Goal: Task Accomplishment & Management: Use online tool/utility

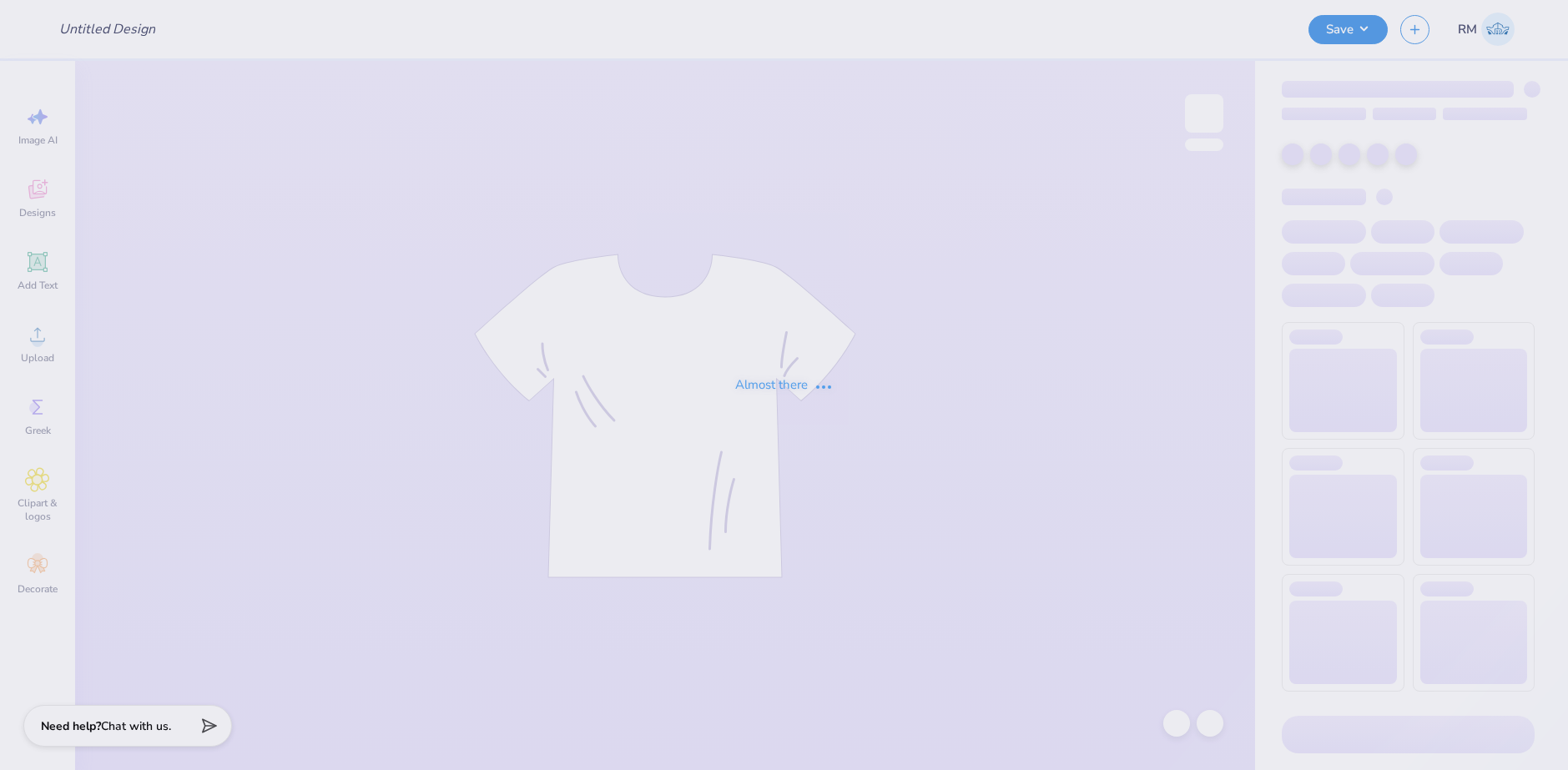
type input "jmu dance tank"
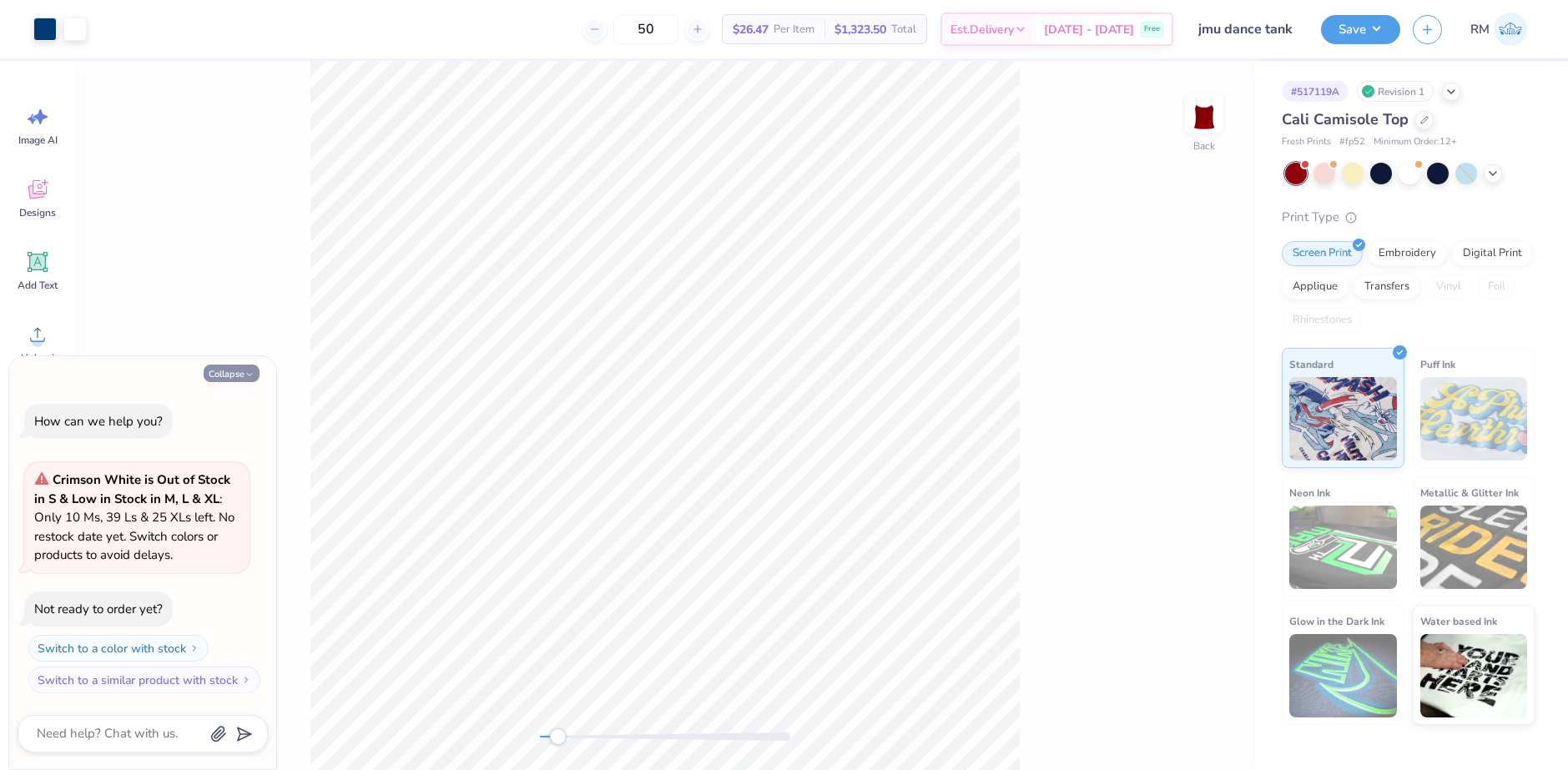
click at [242, 368] on button "Collapse" at bounding box center [232, 374] width 56 height 18
type textarea "x"
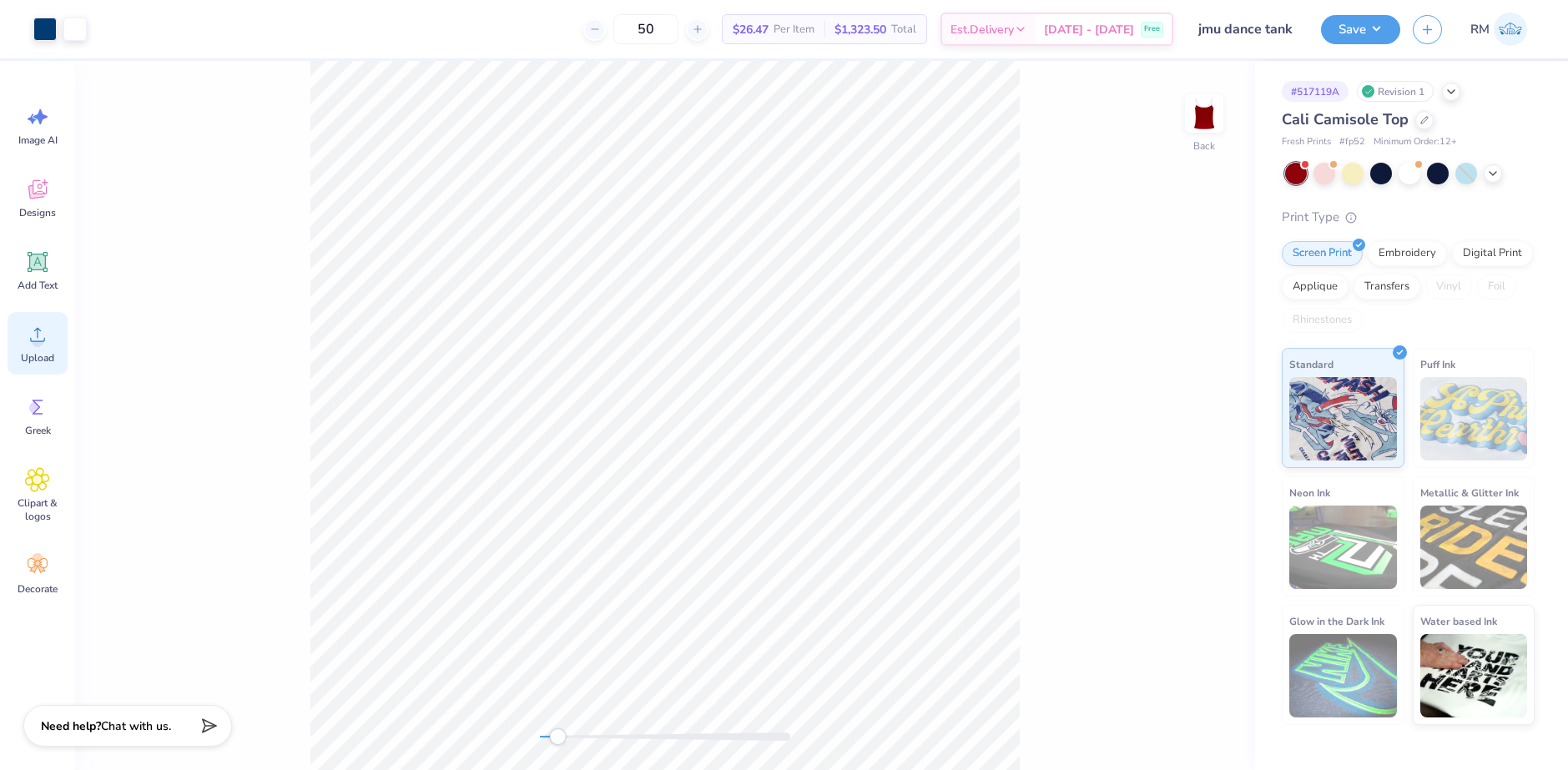
click at [22, 323] on div "Upload" at bounding box center [37, 343] width 60 height 63
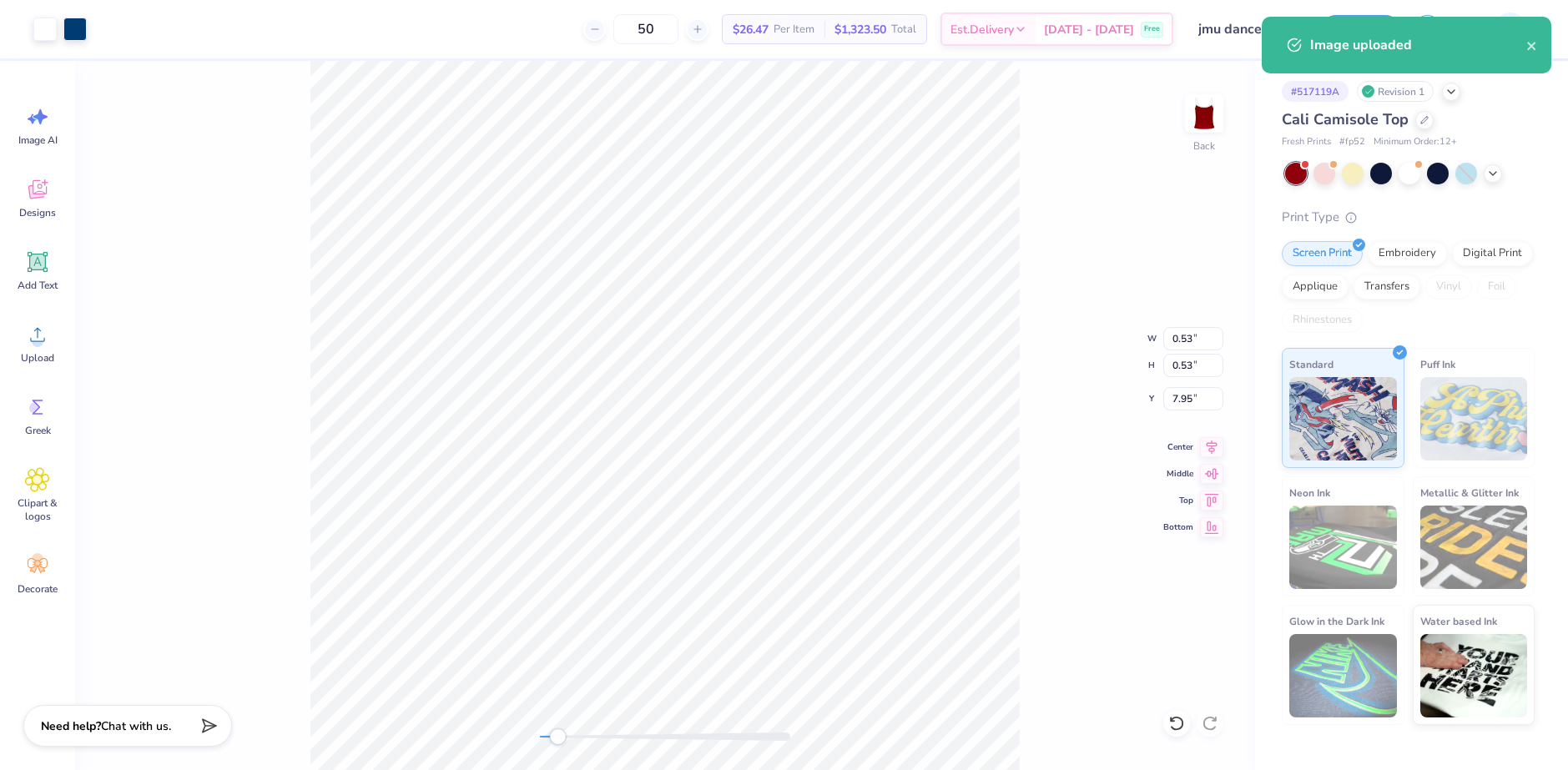
type input "0.53"
type input "7.95"
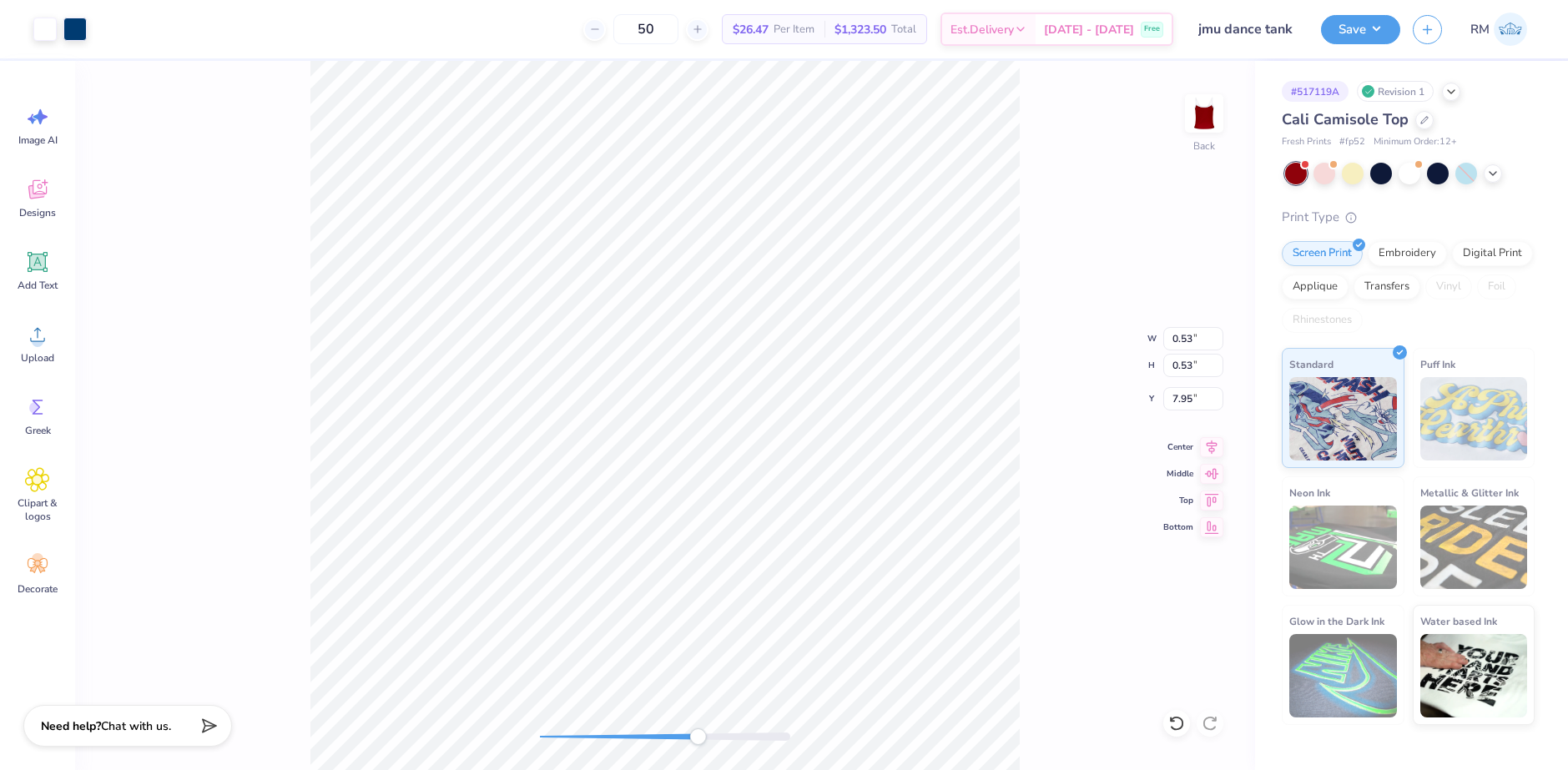
type input "0.32"
type input "2.05"
type input "0.20"
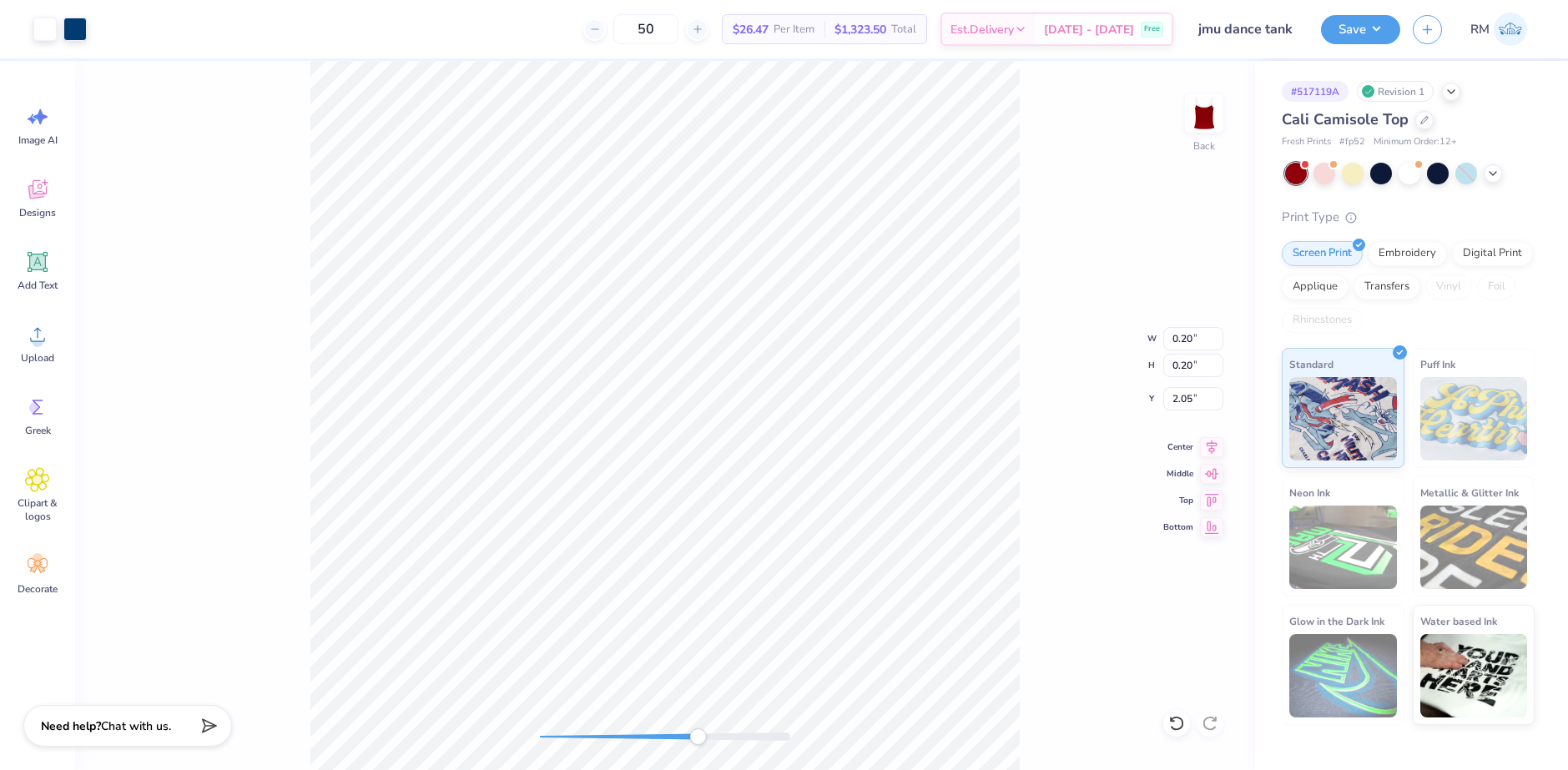
type input "0.14"
type input "2.08"
click at [657, 586] on li "Group" at bounding box center [684, 587] width 131 height 32
type input "6.00"
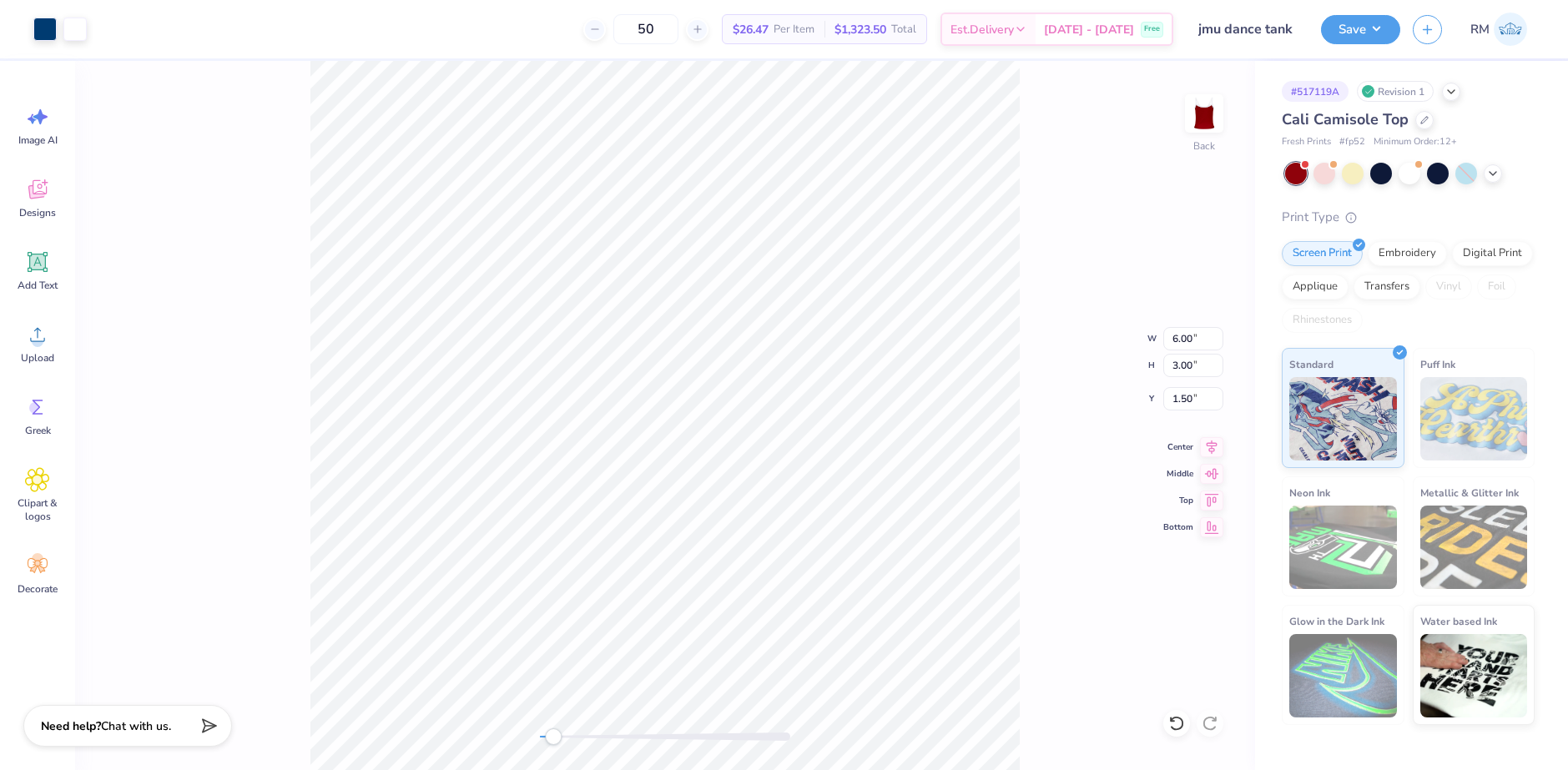
type input "3.00"
type input "1.50"
click at [1208, 444] on icon at bounding box center [1212, 444] width 23 height 20
click at [1182, 726] on icon at bounding box center [1176, 723] width 14 height 15
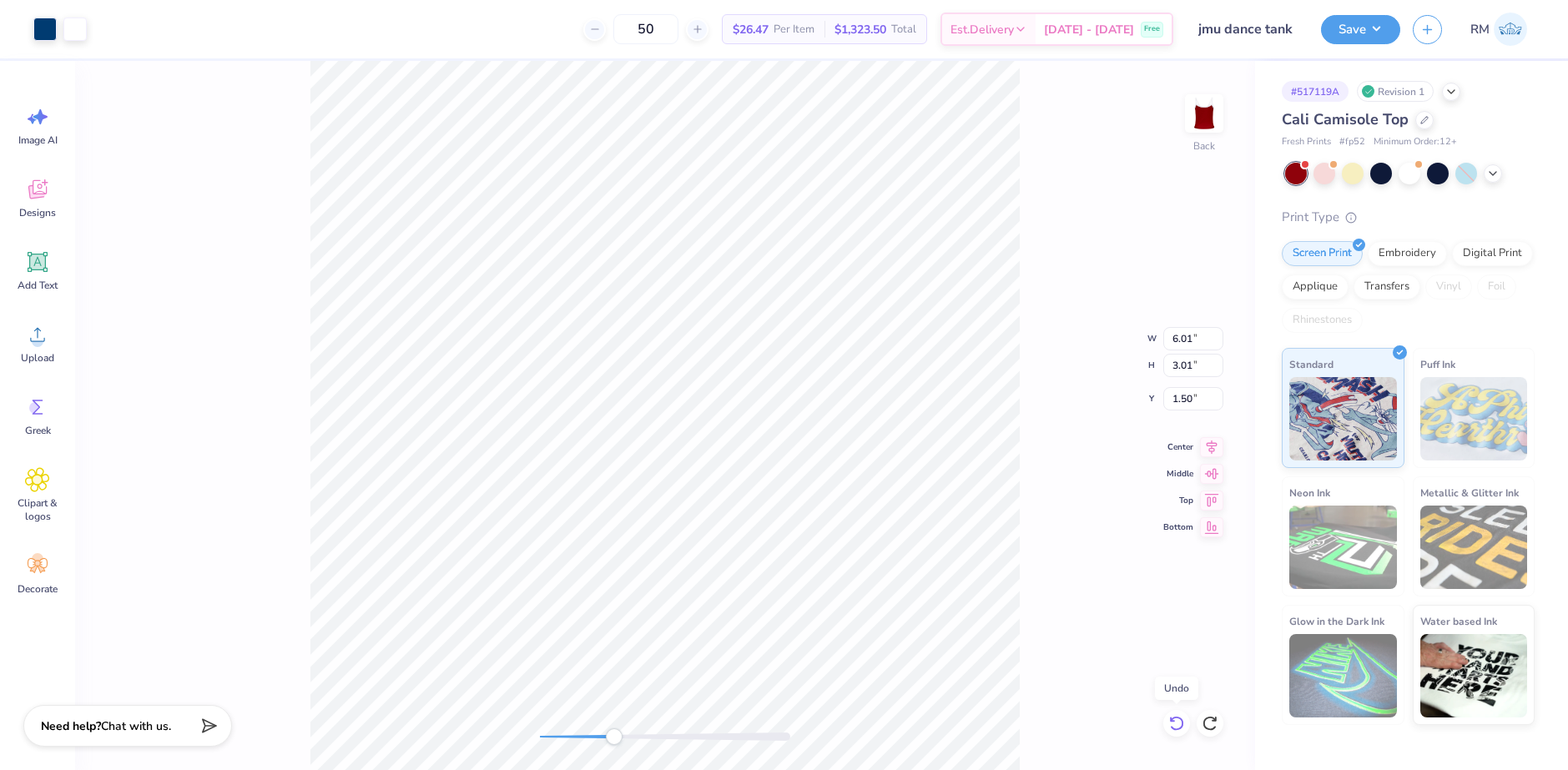
type input "6.01"
type input "3.01"
click at [1182, 728] on icon at bounding box center [1176, 723] width 17 height 17
type input "1.48"
click at [1182, 729] on icon at bounding box center [1176, 723] width 17 height 17
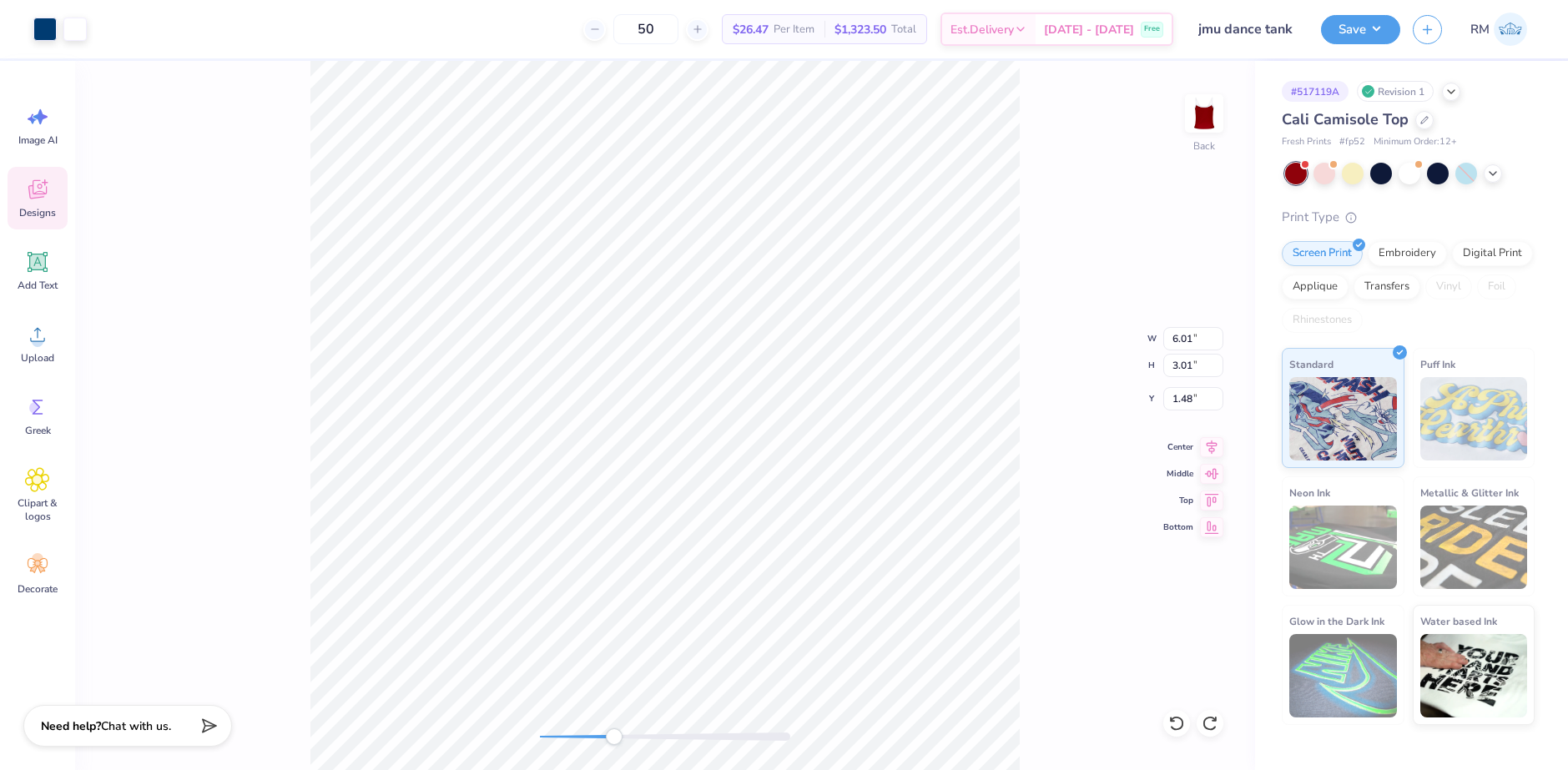
type input "5.80"
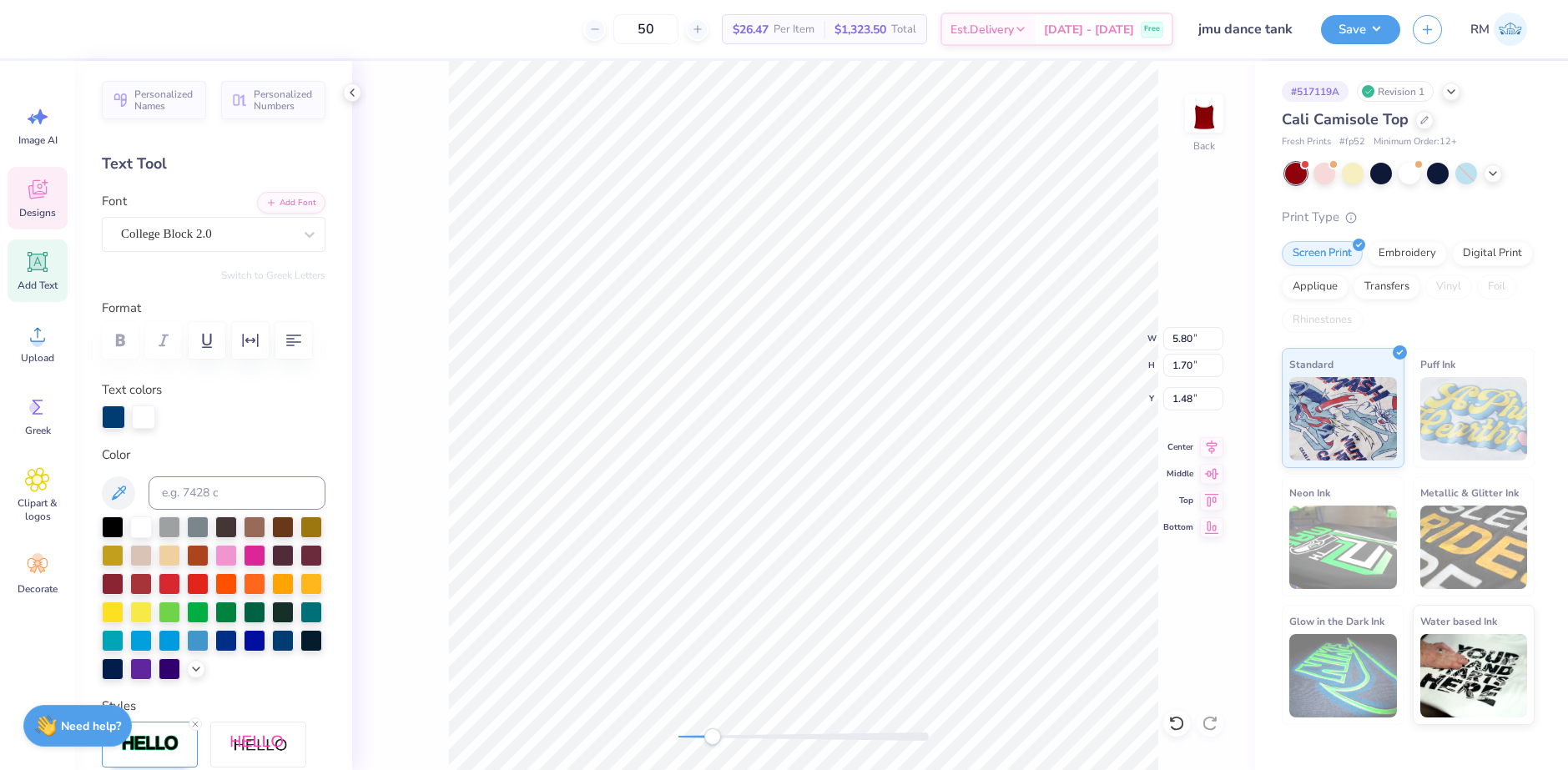
scroll to position [13, 4]
type textarea "JMU DANCE"
click at [848, 718] on li "Send Backward" at bounding box center [836, 717] width 131 height 32
click at [817, 741] on li "Send to Back" at bounding box center [841, 749] width 131 height 32
click at [829, 589] on li "Group" at bounding box center [844, 587] width 131 height 32
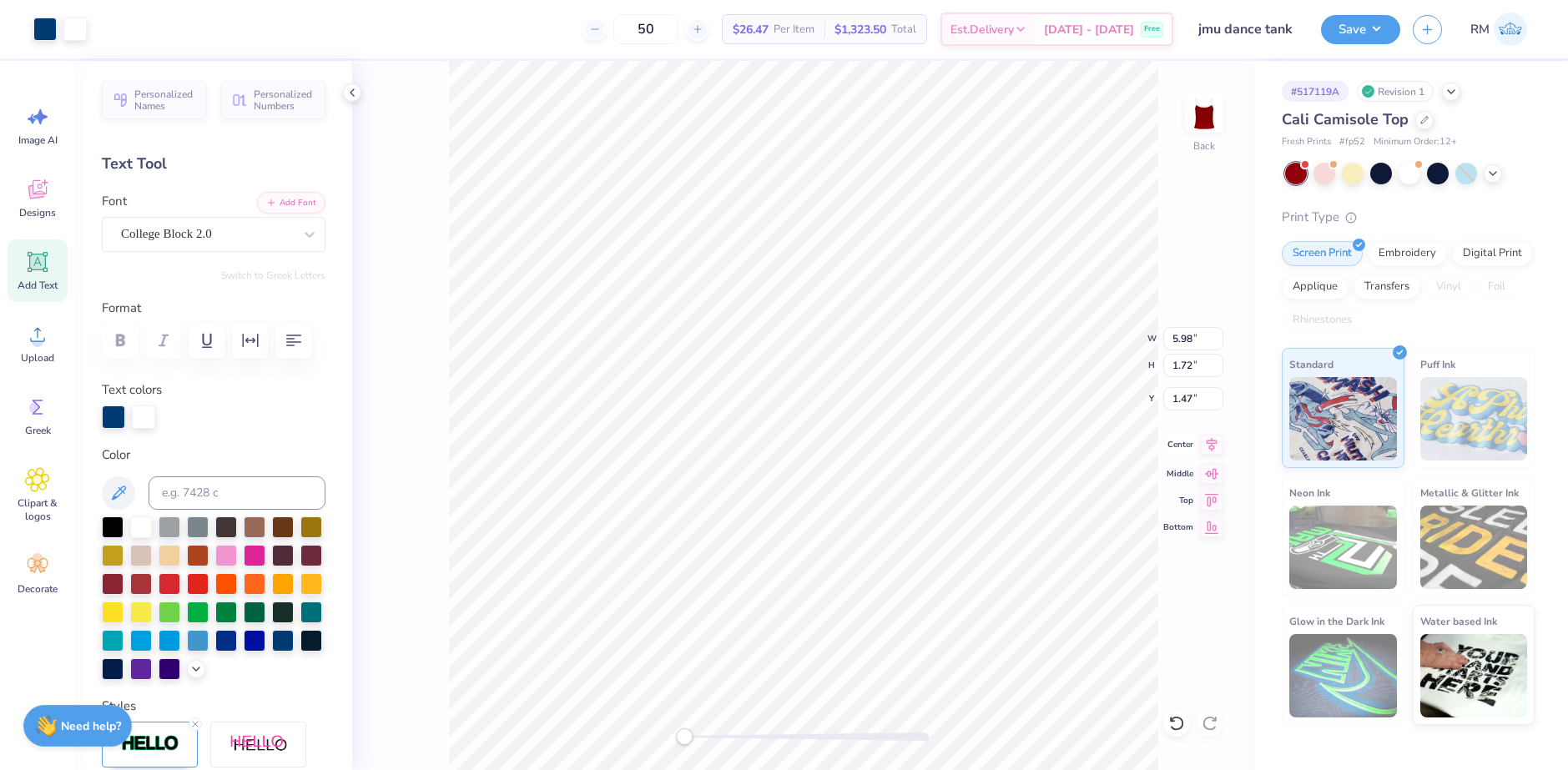
click at [1211, 443] on icon at bounding box center [1212, 444] width 23 height 20
click at [1202, 443] on icon at bounding box center [1212, 444] width 23 height 20
click at [804, 585] on li "Group" at bounding box center [822, 587] width 131 height 32
click at [1214, 446] on icon at bounding box center [1212, 444] width 23 height 20
click at [784, 583] on li "Group" at bounding box center [809, 587] width 131 height 32
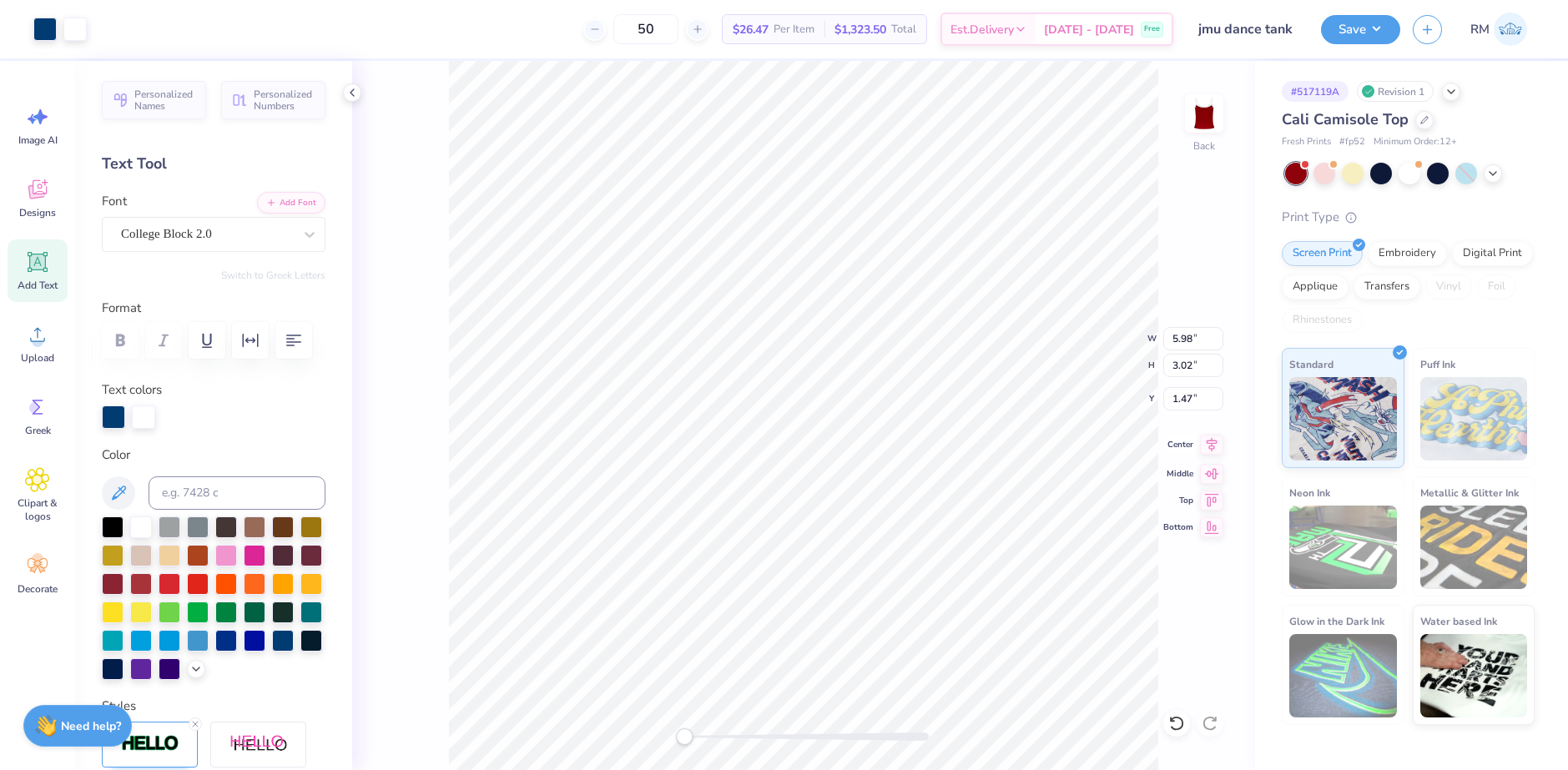
click at [1207, 442] on icon at bounding box center [1212, 444] width 11 height 14
type input "7.53"
type input "7.17"
type input "-6.87"
type input "5.98"
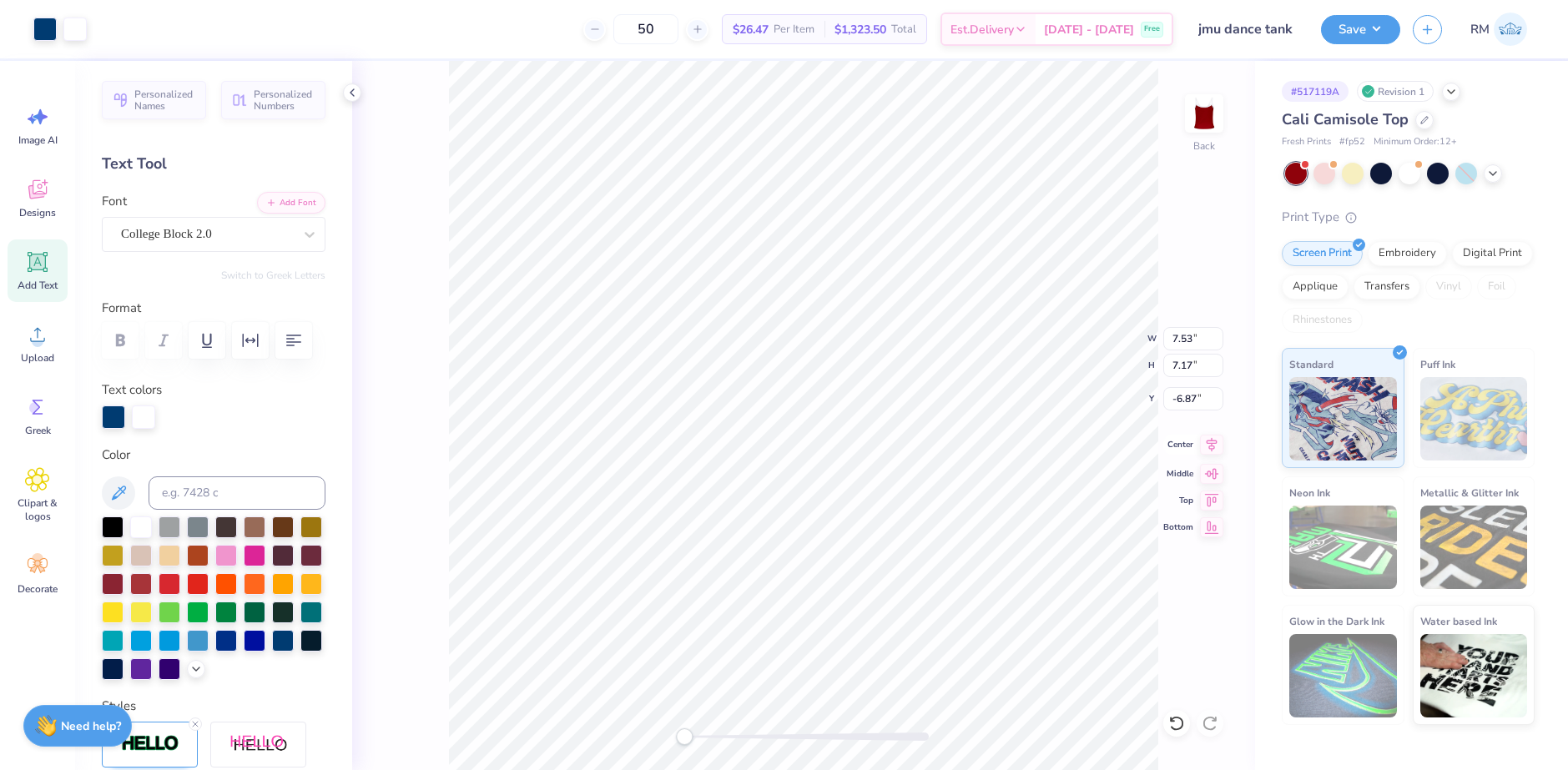
type input "3.02"
type input "1.47"
click at [1203, 444] on icon at bounding box center [1212, 444] width 23 height 20
type input "6.99"
type input "5.15"
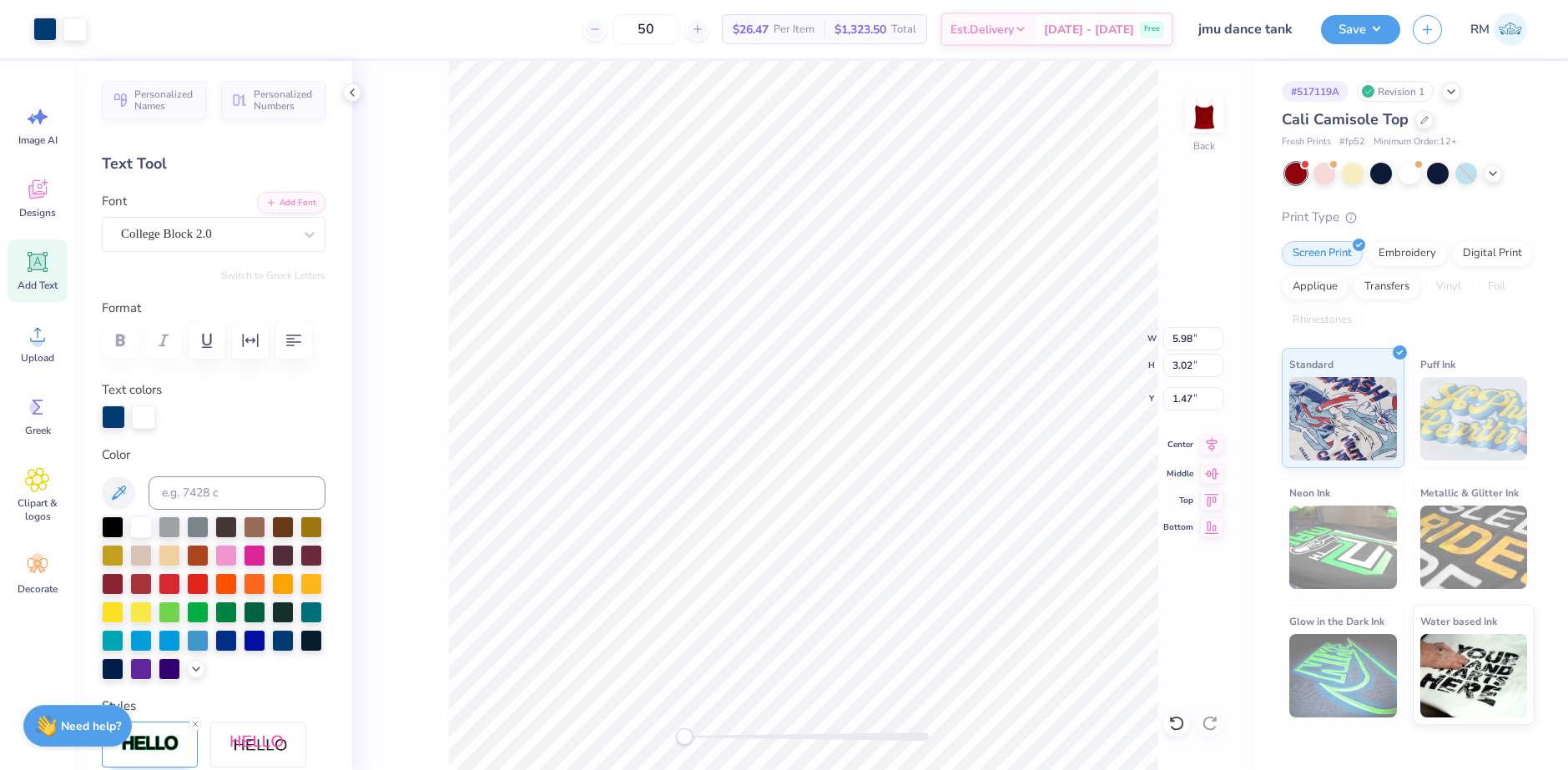
type input "3.92"
click at [1170, 723] on icon at bounding box center [1176, 723] width 17 height 17
click at [801, 587] on li "Group" at bounding box center [809, 587] width 131 height 32
click at [1216, 443] on icon at bounding box center [1212, 444] width 23 height 20
type input "6.00"
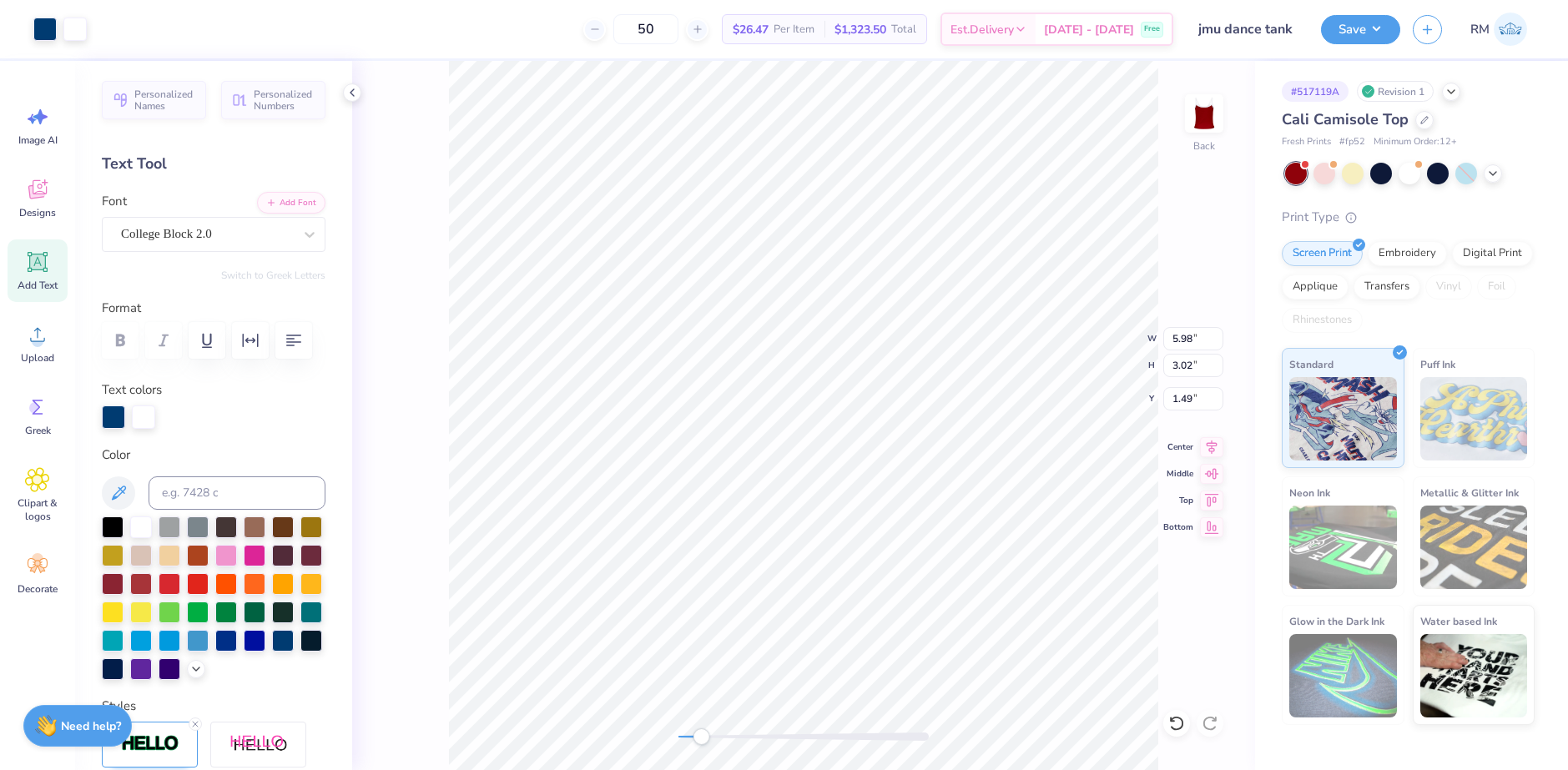
type input "3.03"
click at [1182, 398] on input "1.49" at bounding box center [1193, 399] width 60 height 23
type input "1.5"
click at [1216, 443] on icon at bounding box center [1212, 444] width 11 height 14
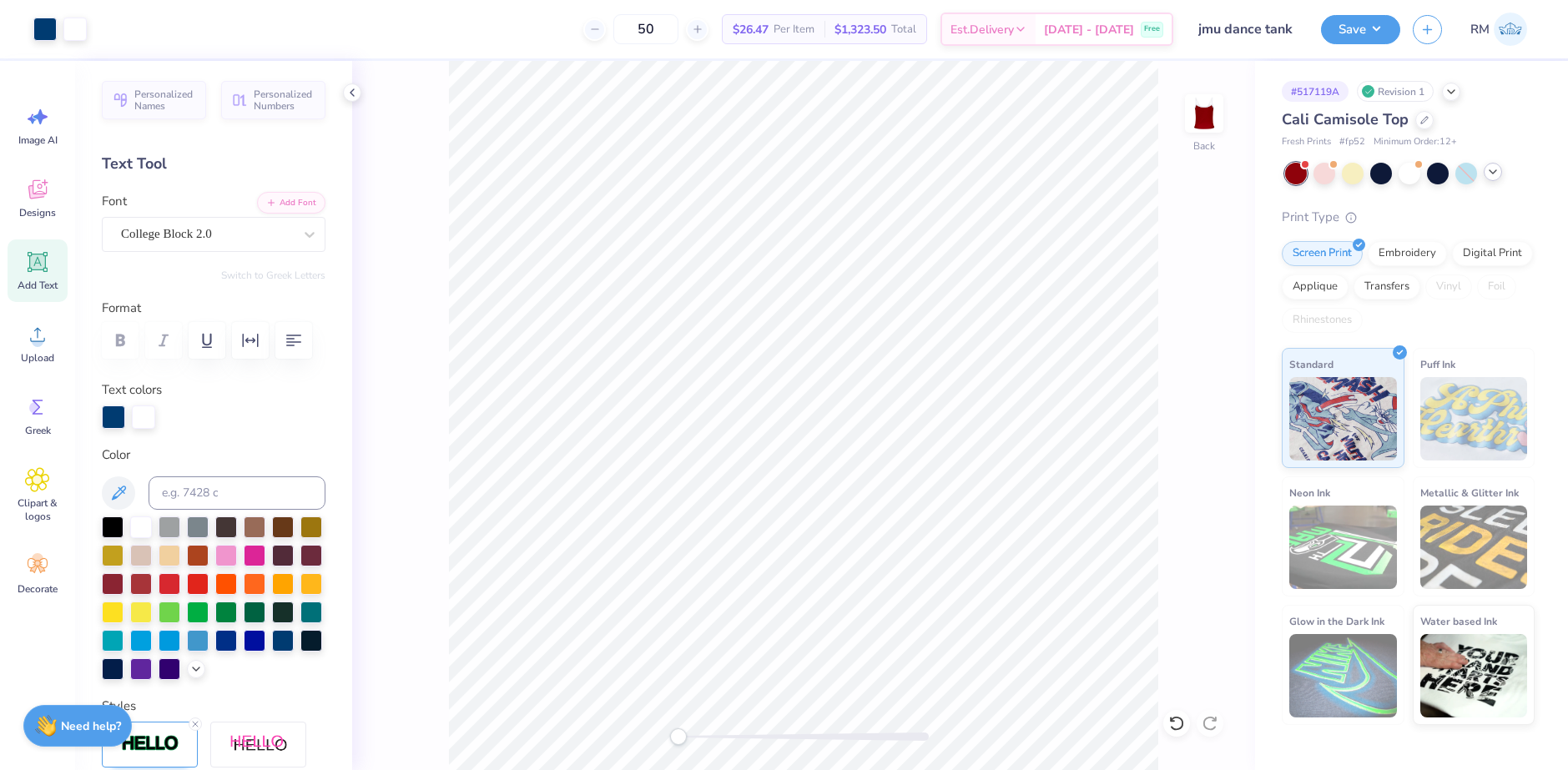
click at [1489, 169] on icon at bounding box center [1493, 172] width 13 height 13
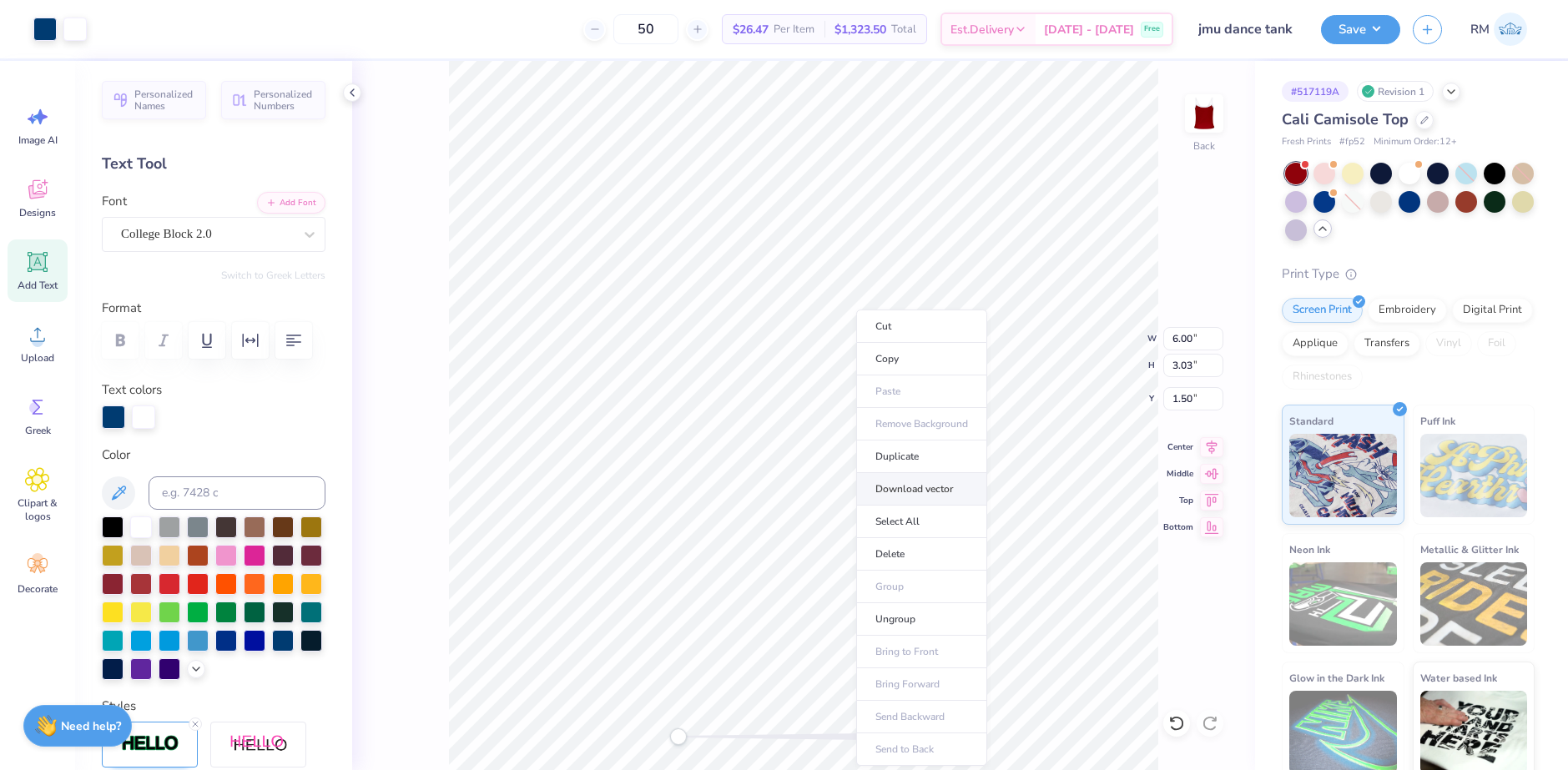
click at [903, 492] on li "Download vector" at bounding box center [921, 489] width 131 height 32
click at [1412, 168] on div at bounding box center [1410, 172] width 21 height 21
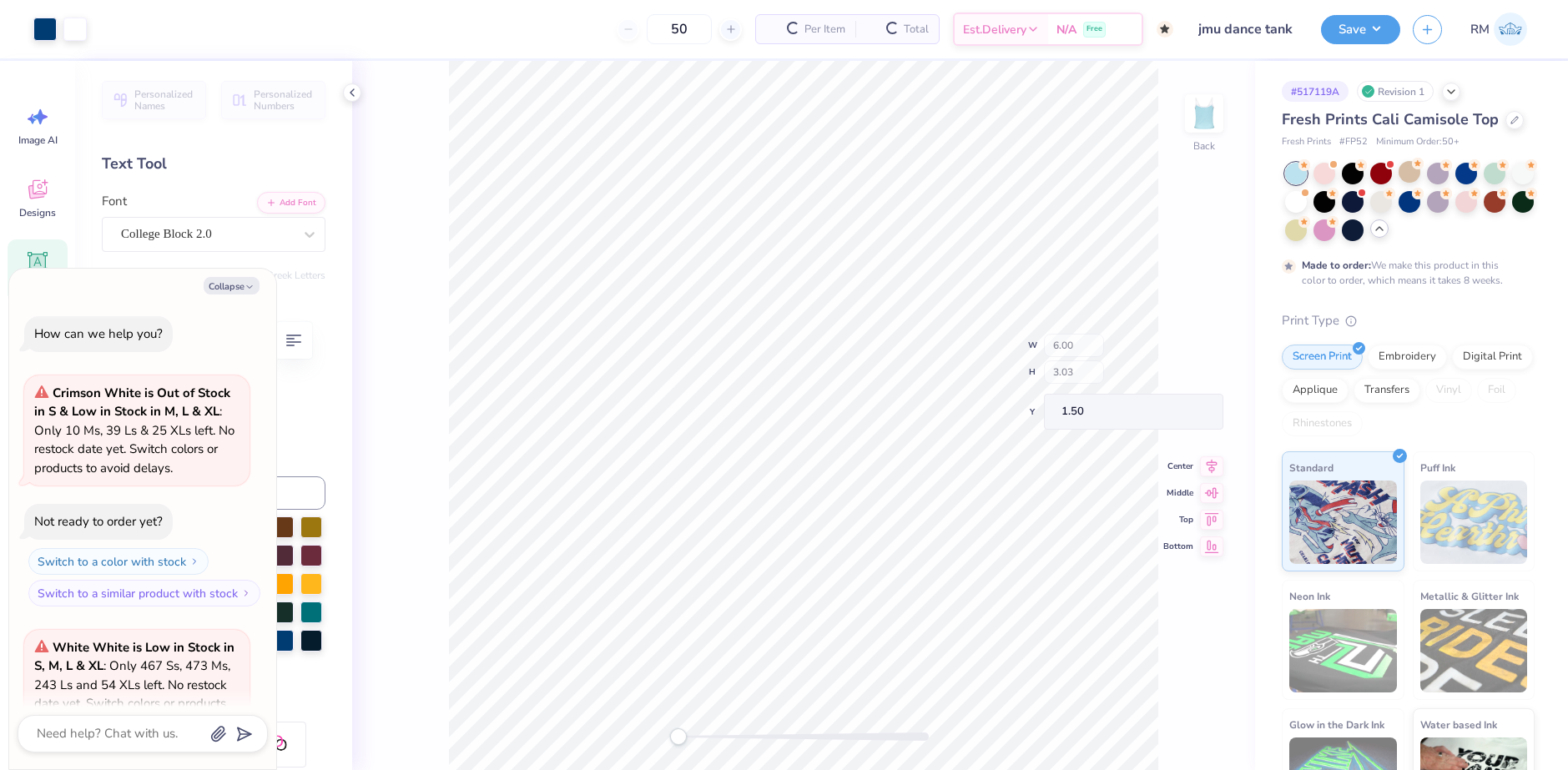
scroll to position [325, 0]
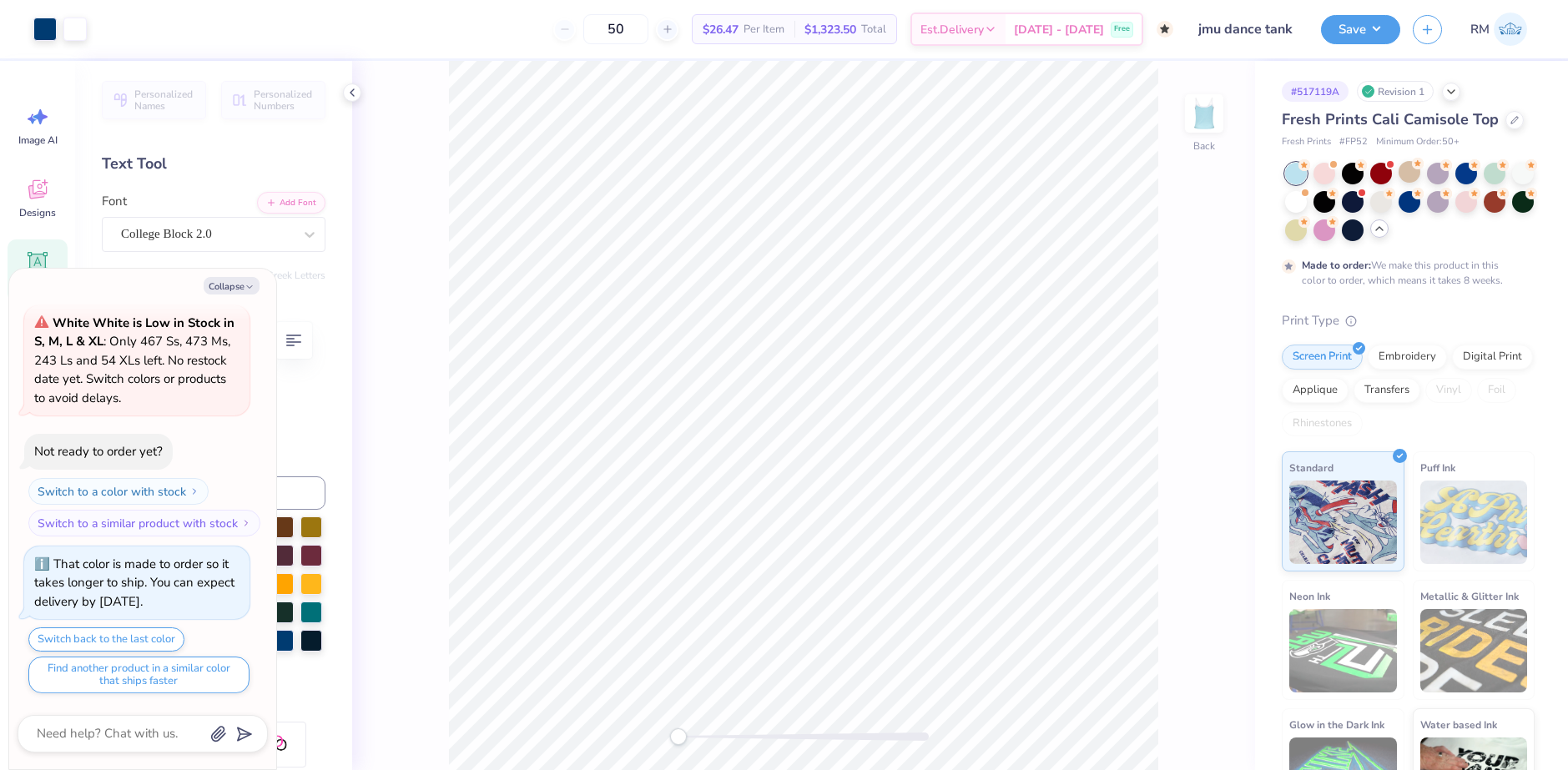
click at [1386, 232] on icon at bounding box center [1379, 228] width 13 height 13
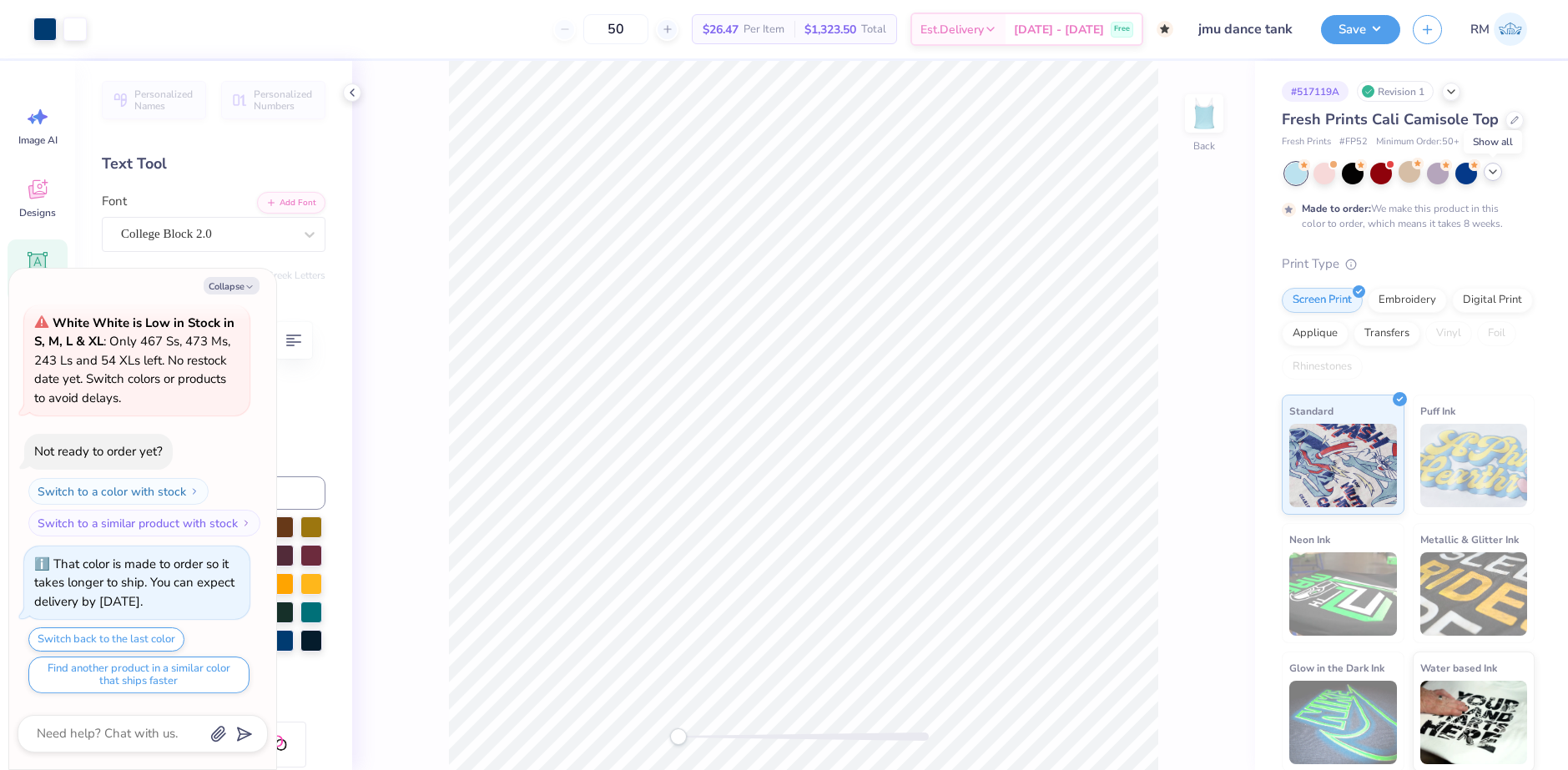
click at [1496, 177] on icon at bounding box center [1493, 172] width 13 height 13
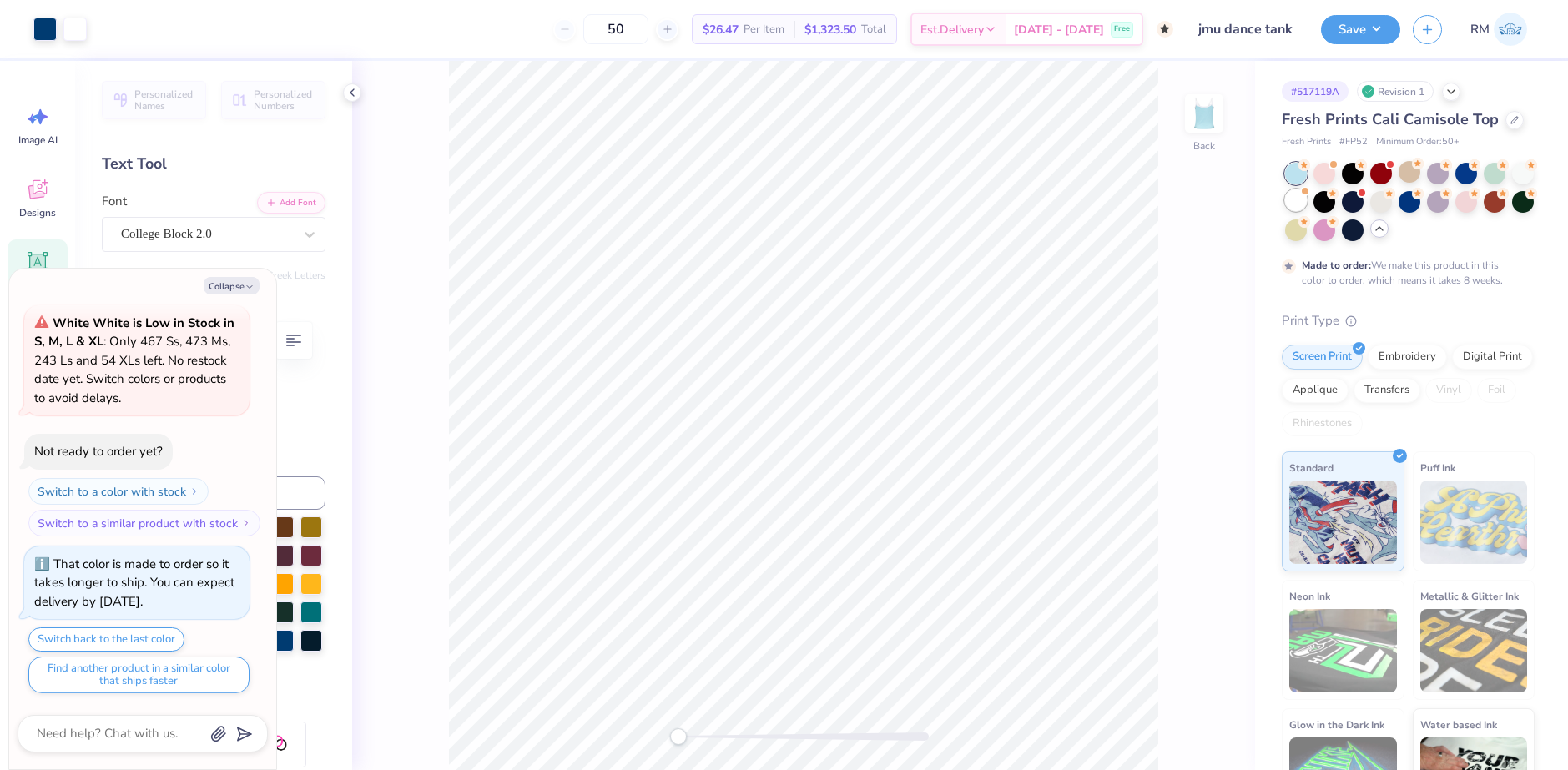
click at [1307, 204] on div at bounding box center [1296, 200] width 21 height 21
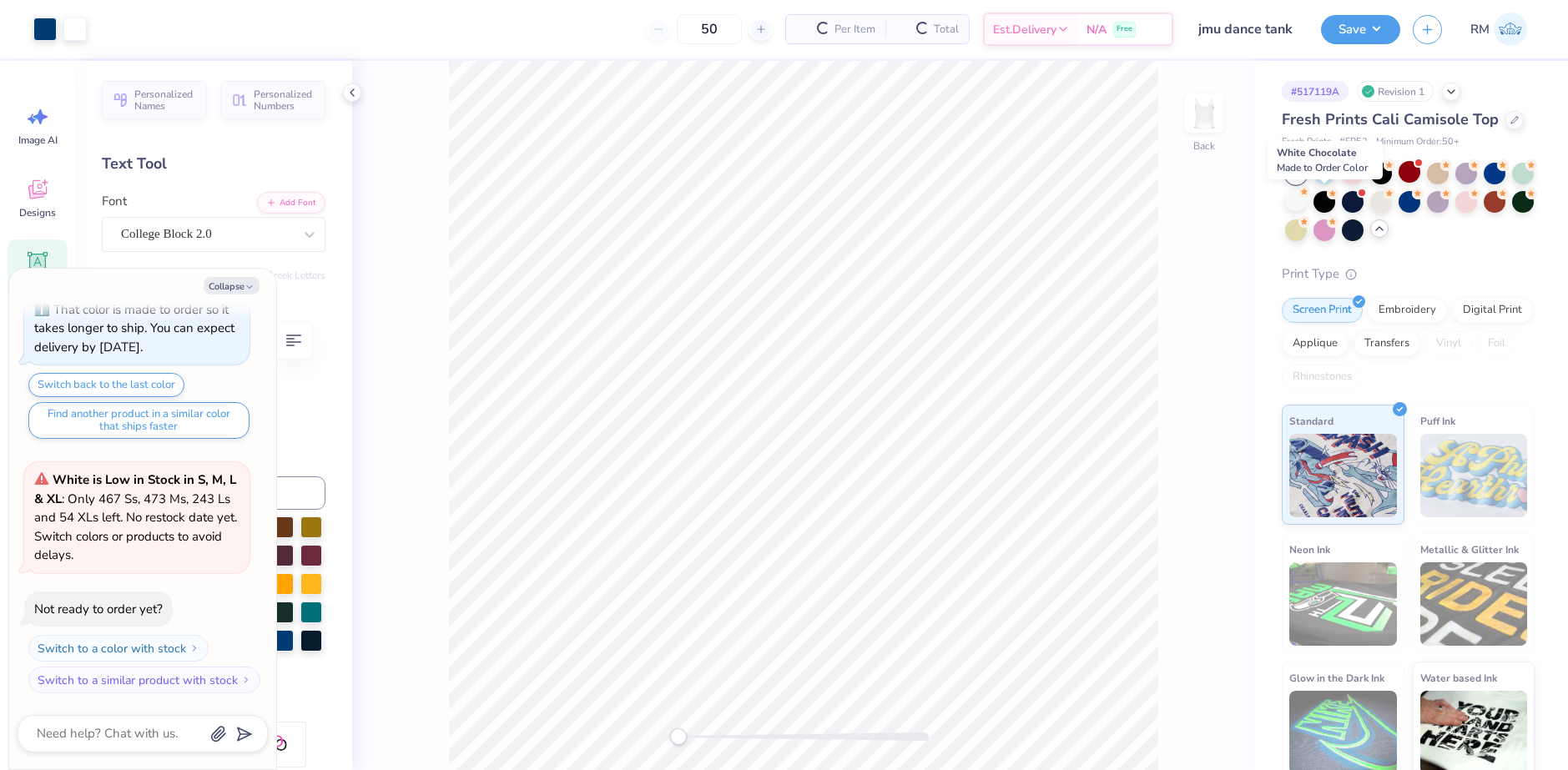
scroll to position [681, 0]
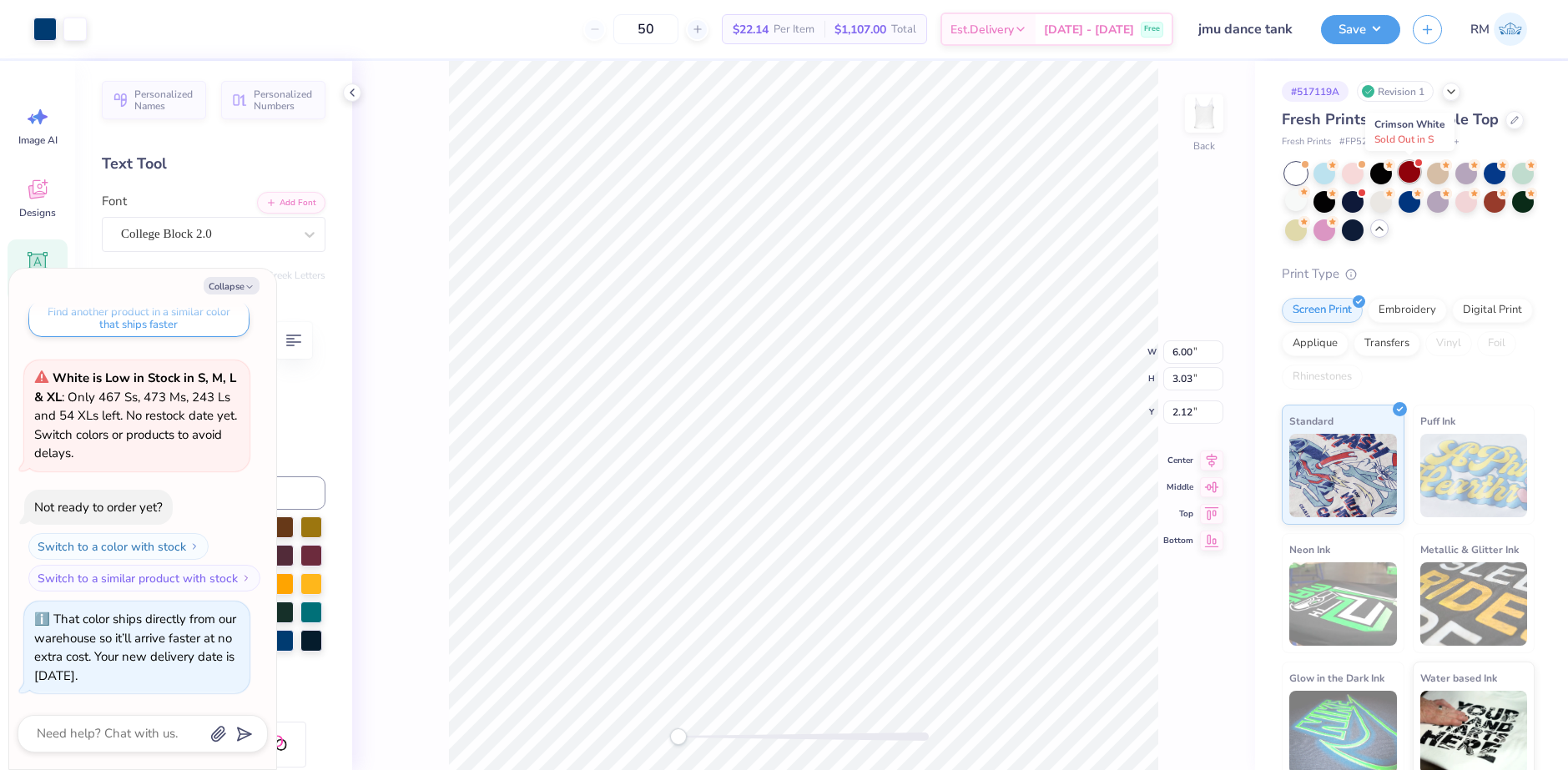
click at [1411, 169] on div at bounding box center [1410, 172] width 21 height 21
type textarea "x"
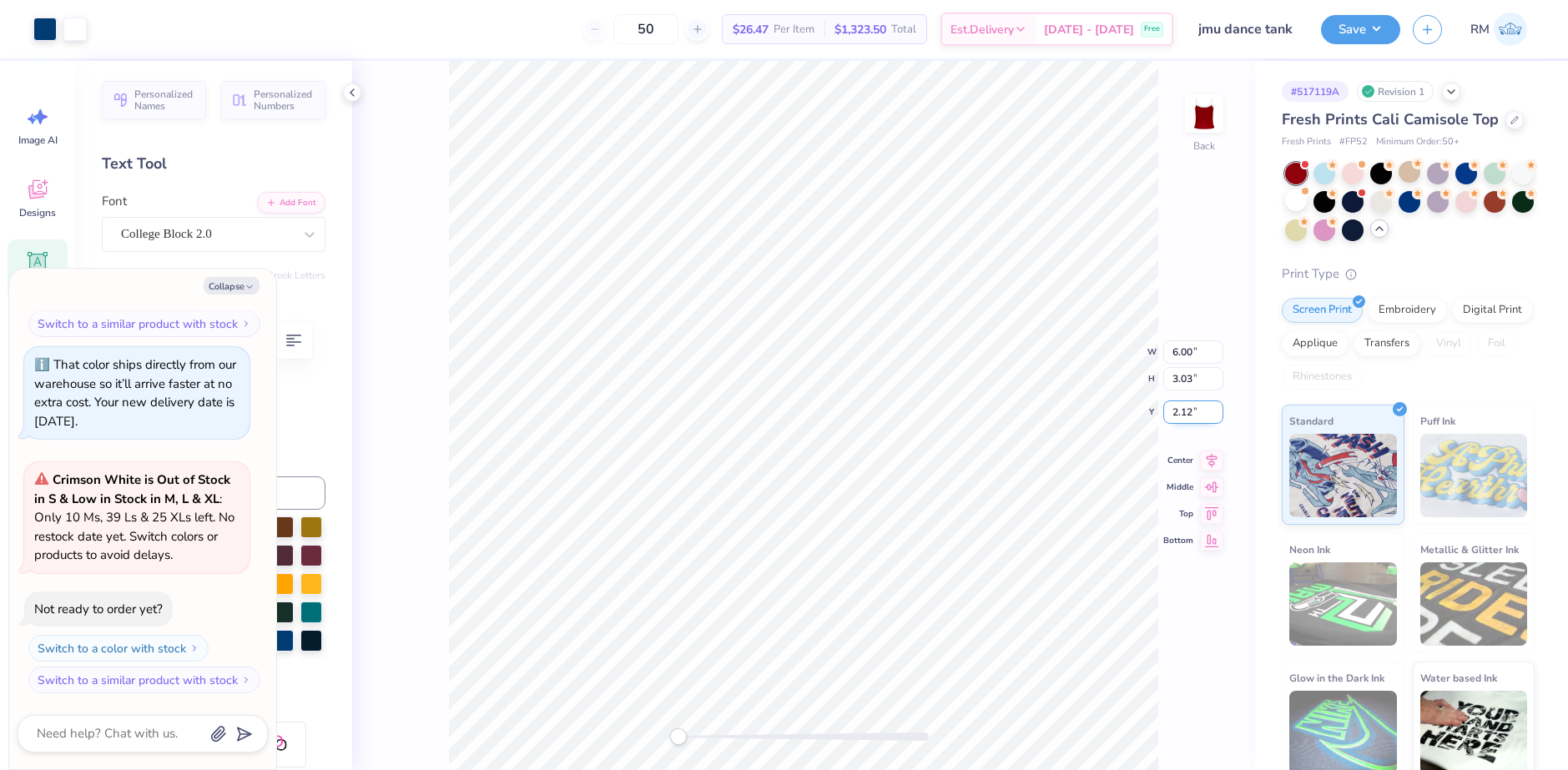
click at [1181, 422] on input "2.12" at bounding box center [1193, 412] width 60 height 23
type input "1.5"
click at [1211, 451] on icon at bounding box center [1212, 444] width 23 height 20
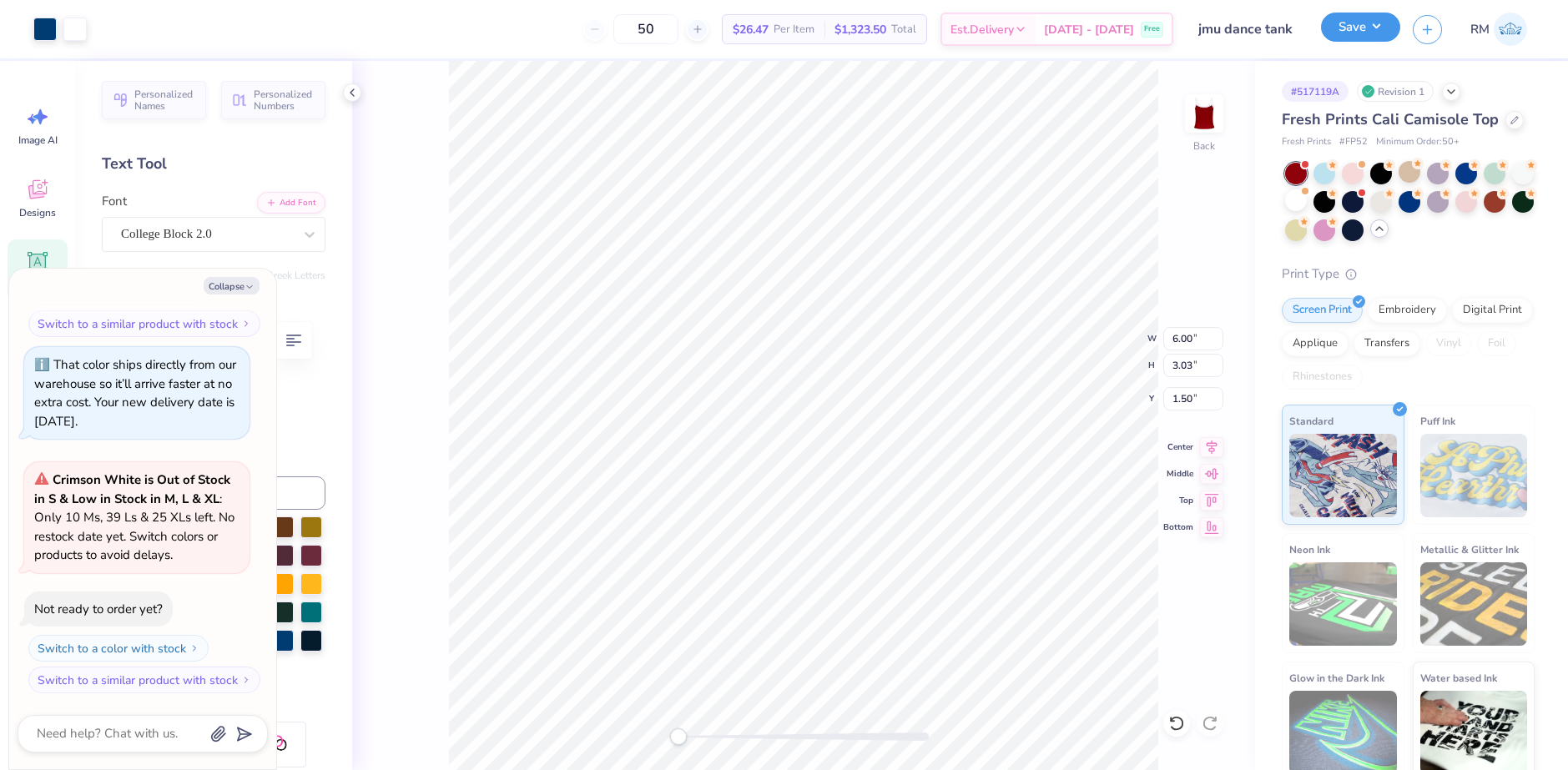
click at [1357, 30] on button "Save" at bounding box center [1360, 27] width 80 height 30
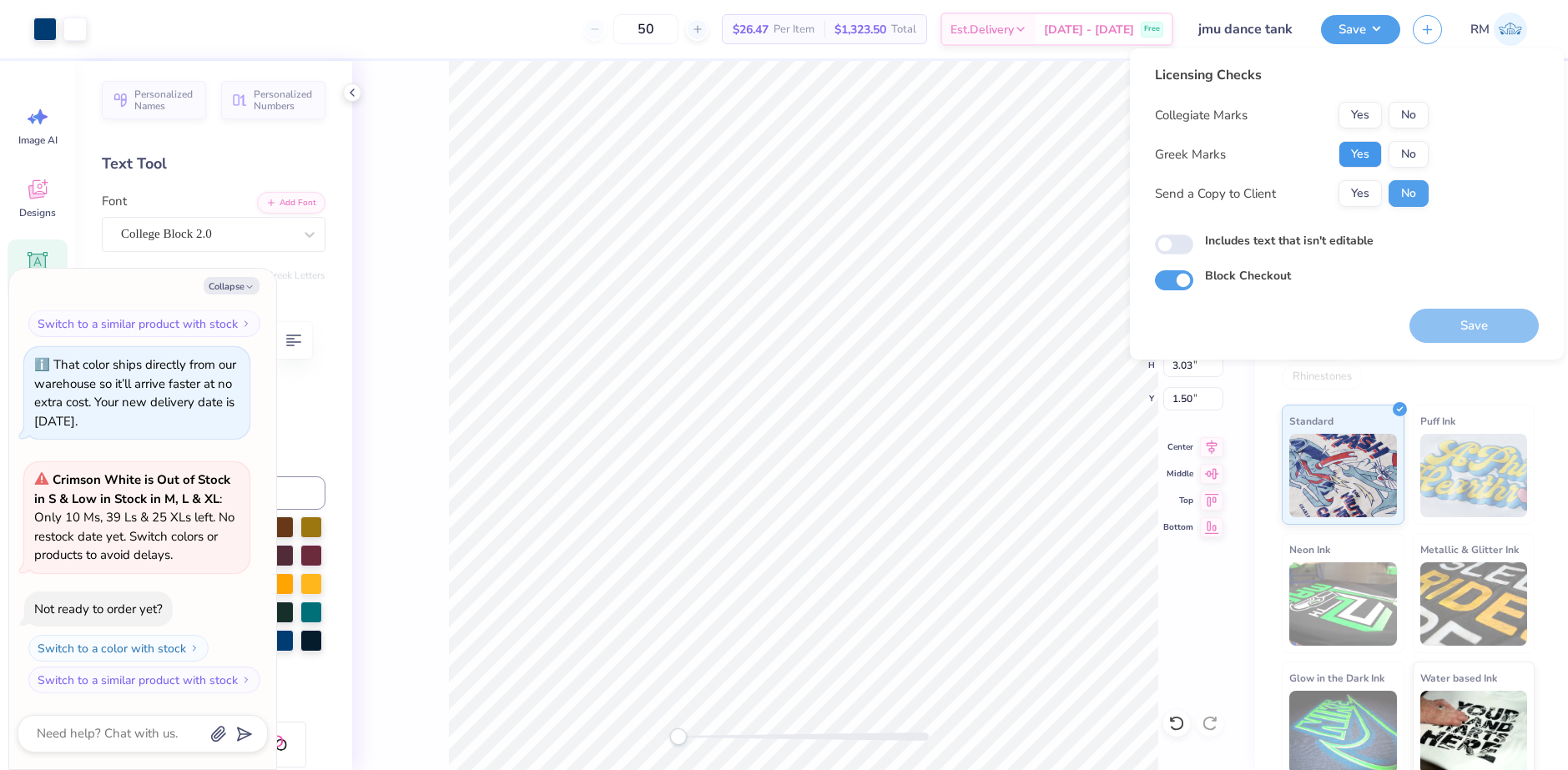
click at [1376, 146] on button "Yes" at bounding box center [1360, 155] width 44 height 27
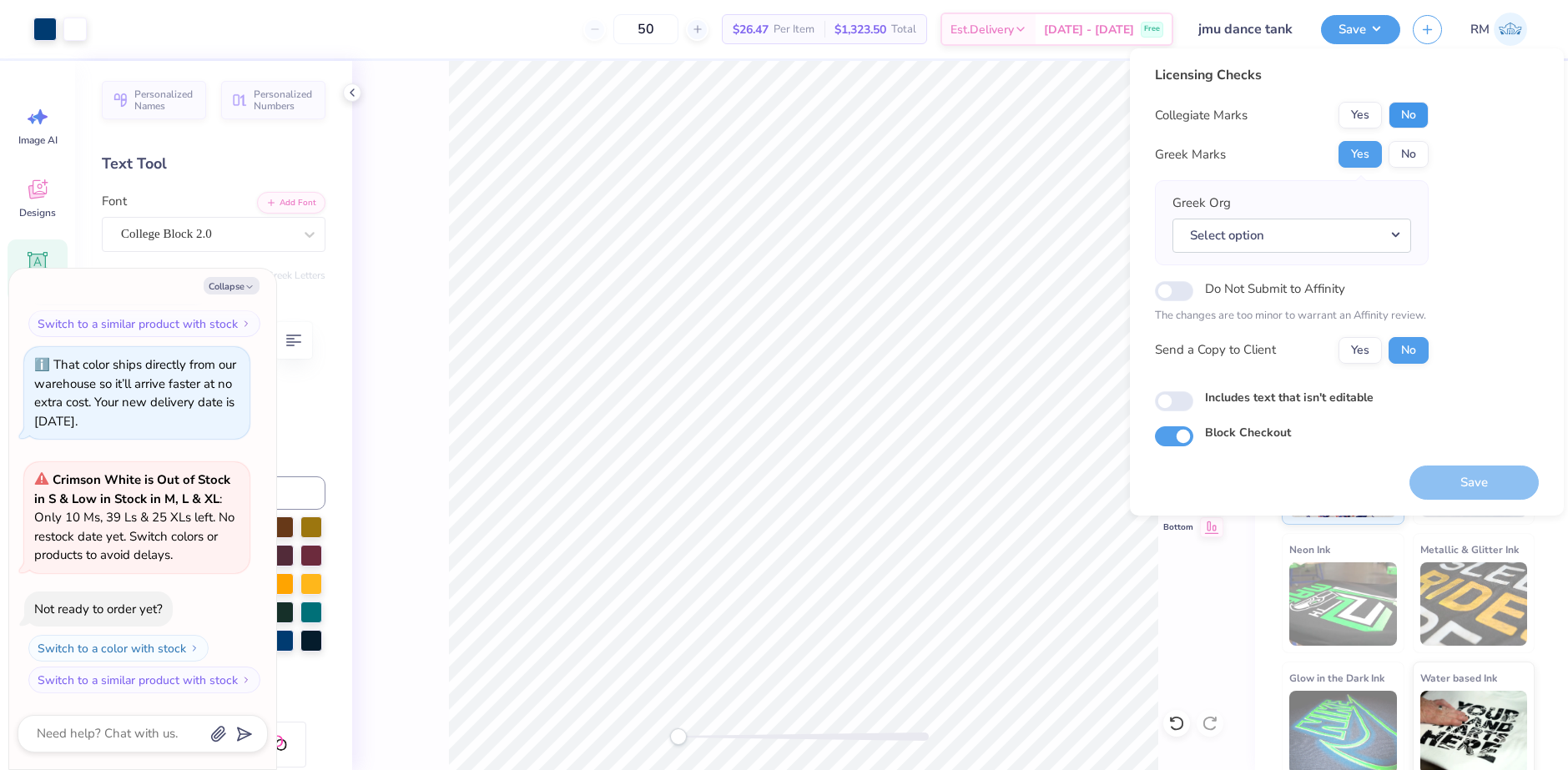
click at [1409, 110] on button "No" at bounding box center [1409, 115] width 40 height 27
click at [1362, 117] on button "Yes" at bounding box center [1360, 115] width 44 height 27
click at [1397, 147] on button "No" at bounding box center [1409, 155] width 40 height 27
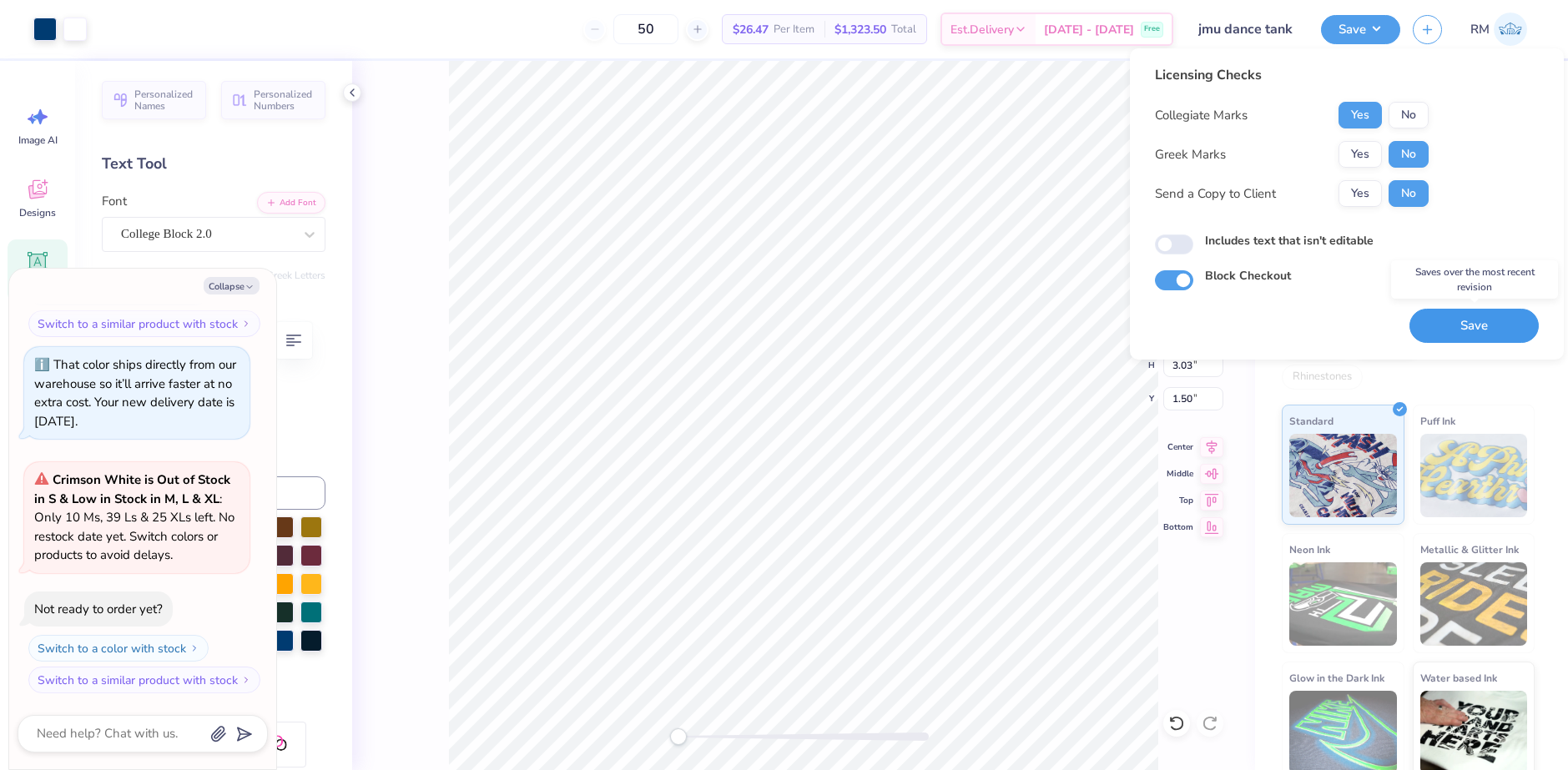
click at [1471, 338] on button "Save" at bounding box center [1474, 326] width 130 height 34
click at [1381, 31] on button "Save" at bounding box center [1360, 27] width 80 height 30
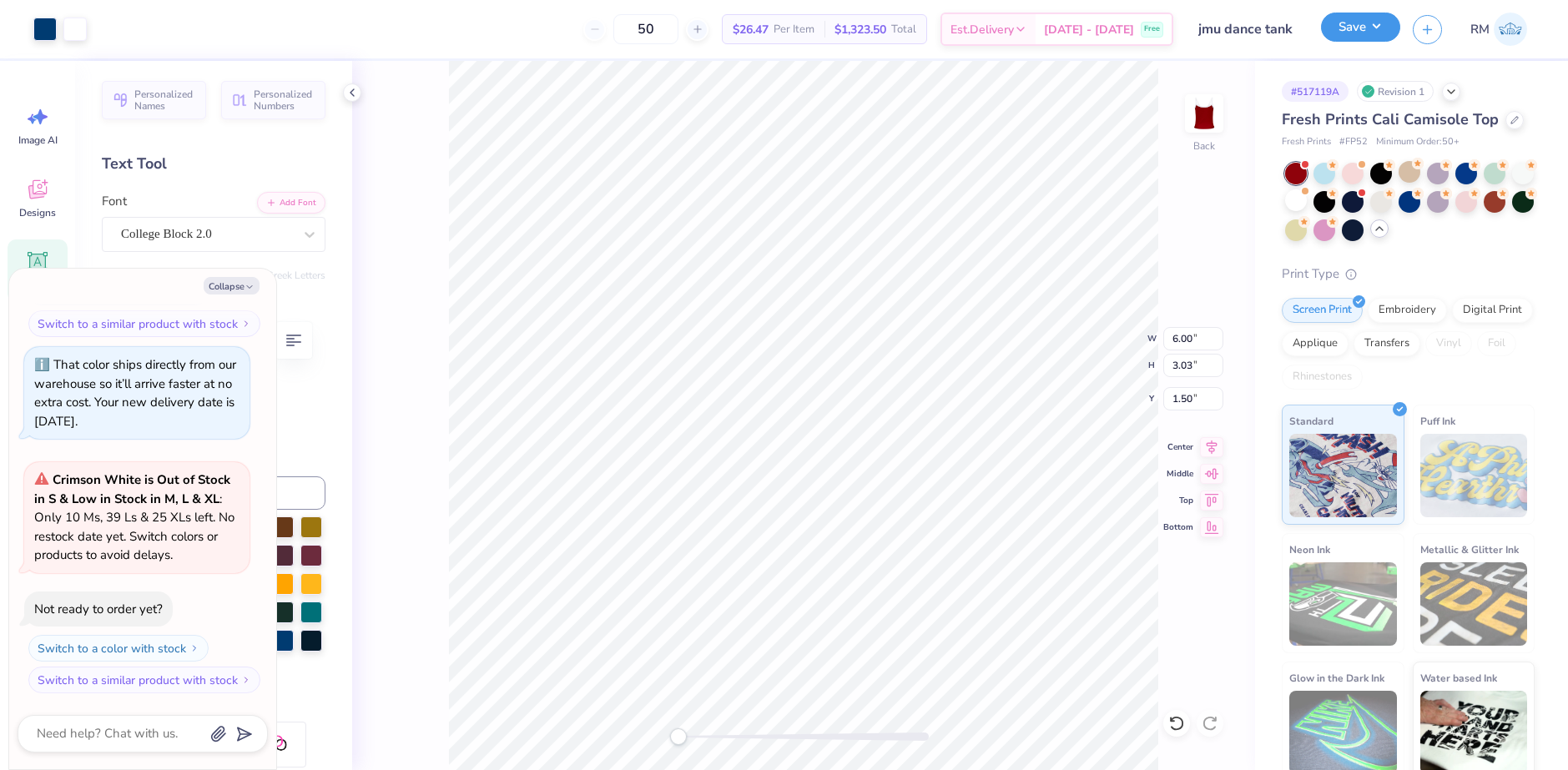
type textarea "x"
